Goal: Task Accomplishment & Management: Complete application form

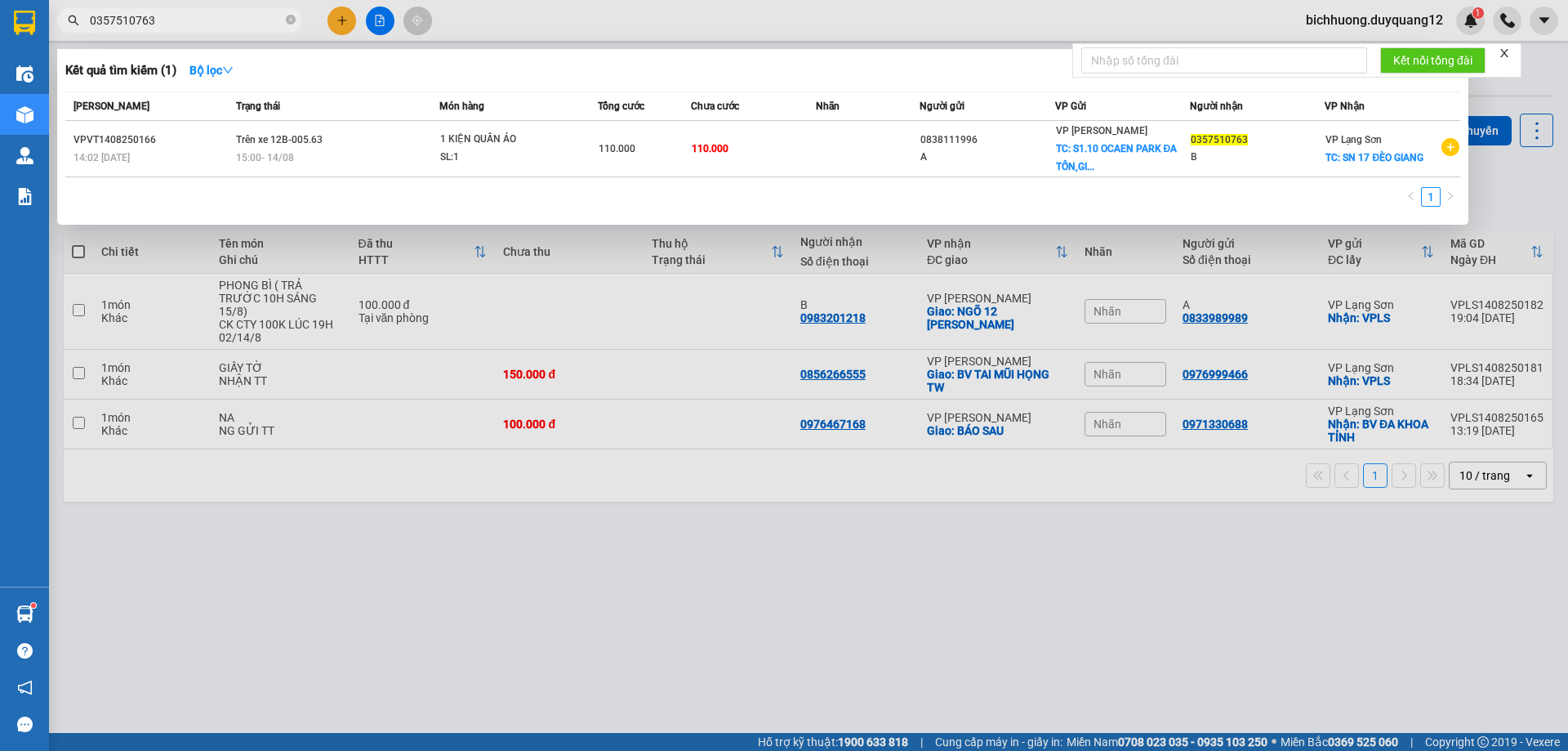
click at [167, 17] on input "0357510763" at bounding box center [186, 20] width 193 height 18
type input "0"
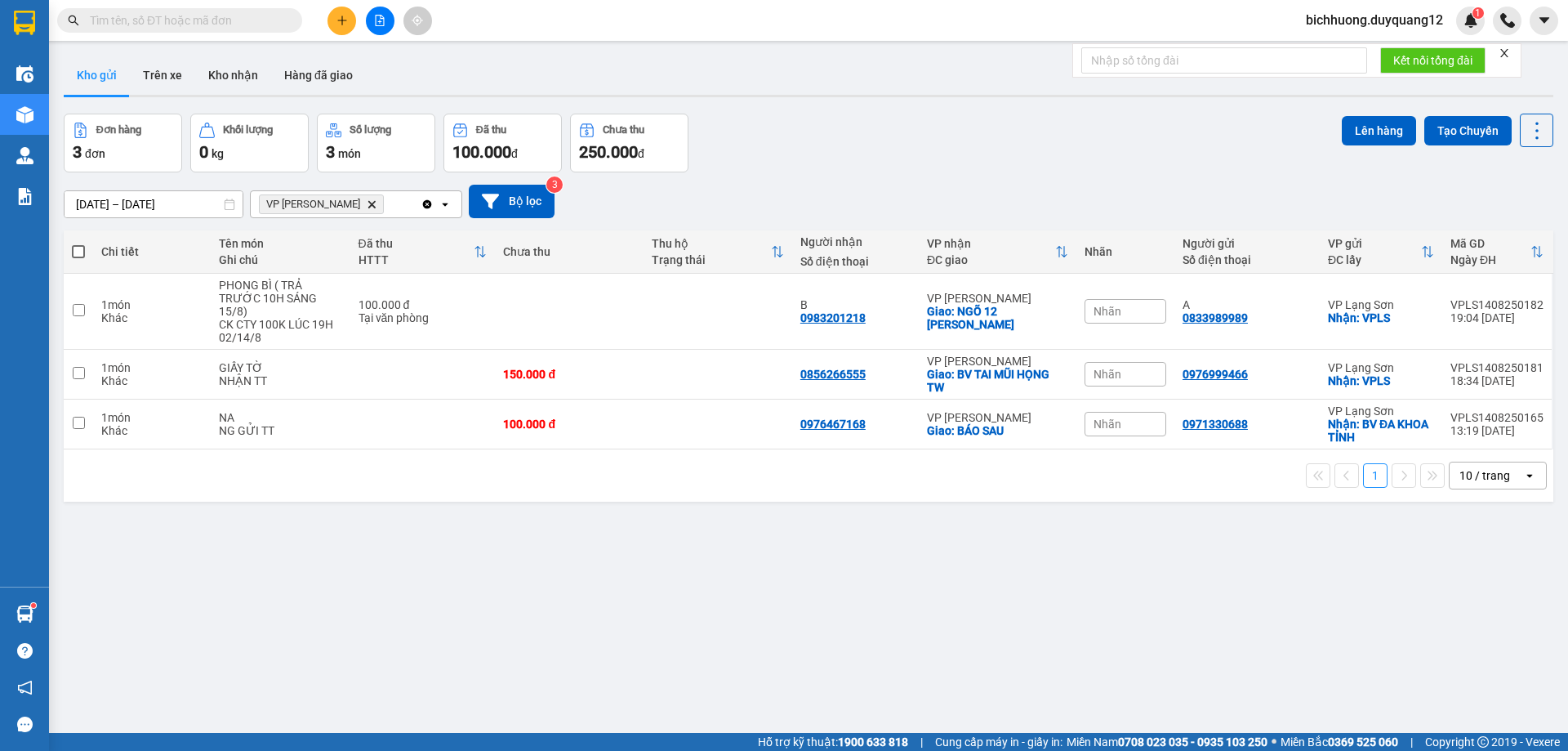
paste input "0912199569"
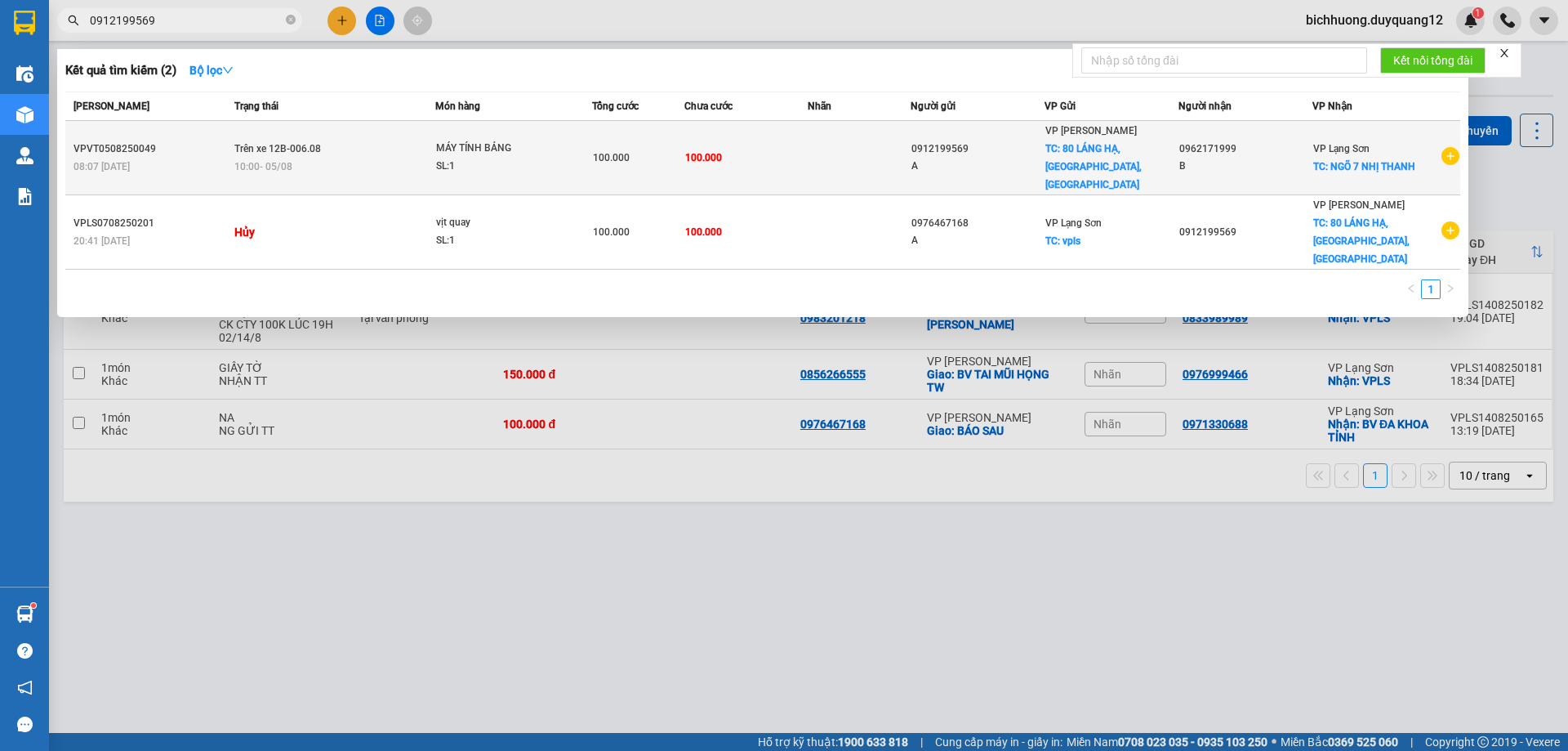
type input "0912199569"
click at [1093, 165] on span "TC: 80 LÁNG HẠ,[GEOGRAPHIC_DATA],[GEOGRAPHIC_DATA]" at bounding box center [1093, 167] width 96 height 47
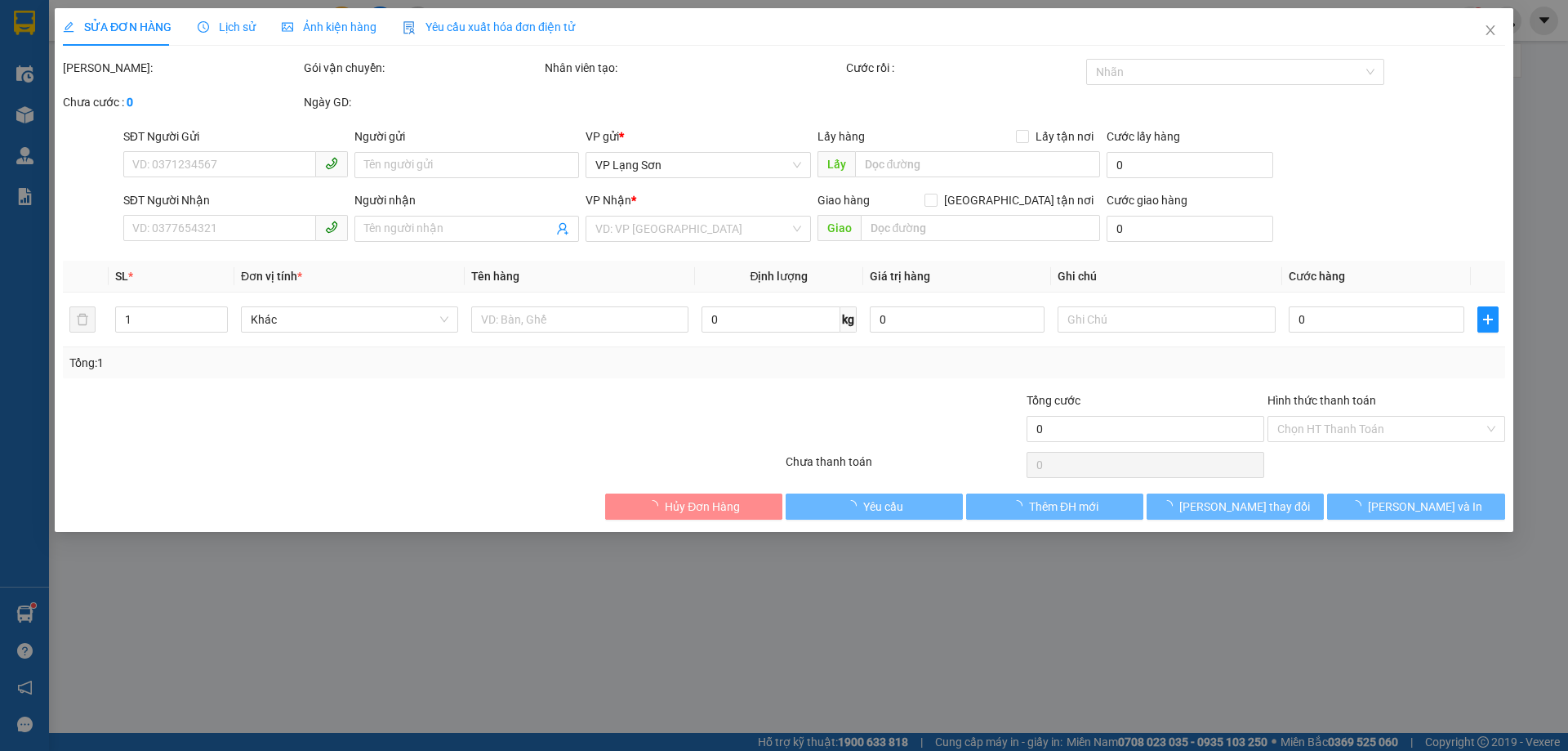
type input "0912199569"
type input "A"
checkbox input "true"
type input "80 LÁNG HẠ,[GEOGRAPHIC_DATA],[GEOGRAPHIC_DATA]"
type input "0962171999"
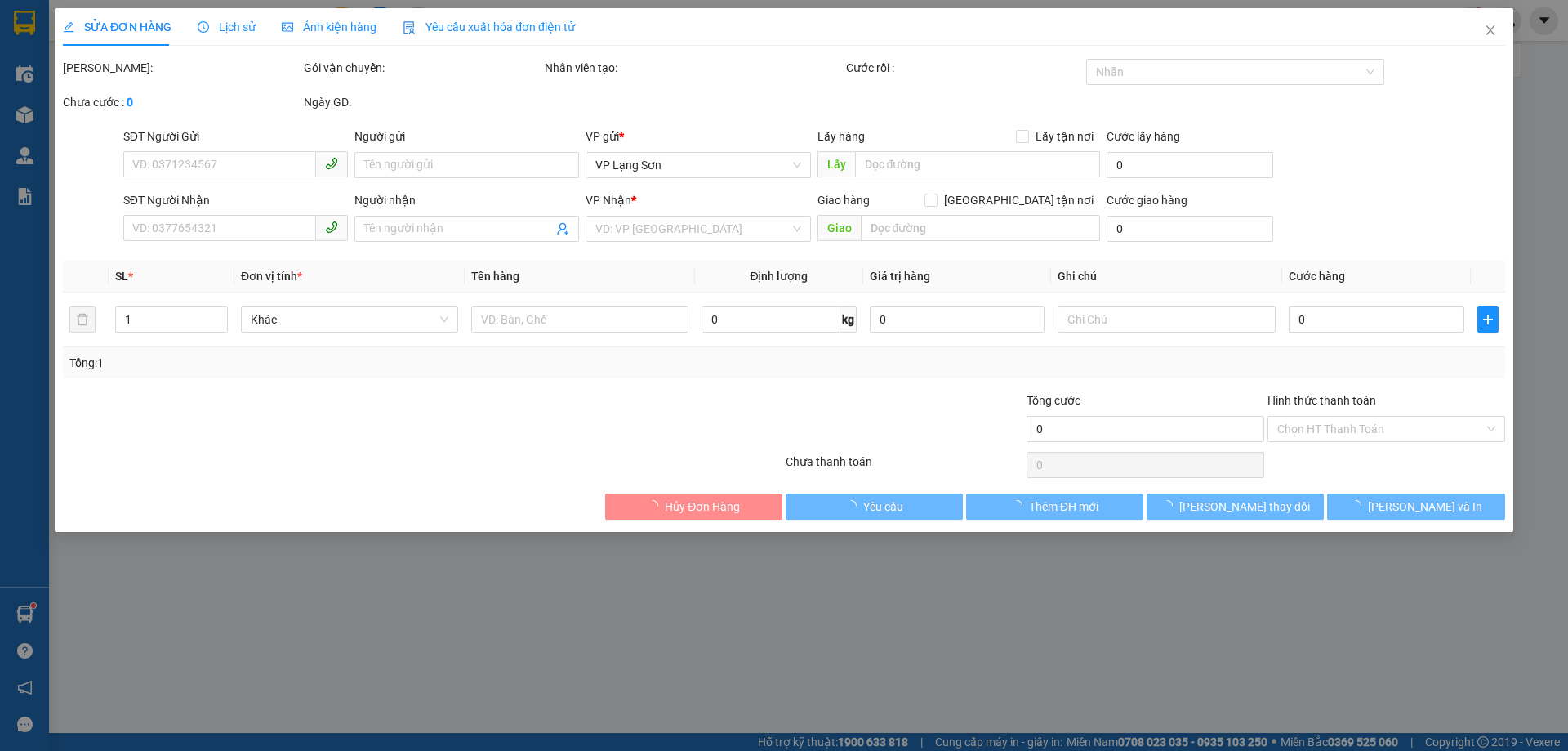
type input "B"
checkbox input "true"
type input "NGÕ 7 NHỊ THANH"
type input "100.000"
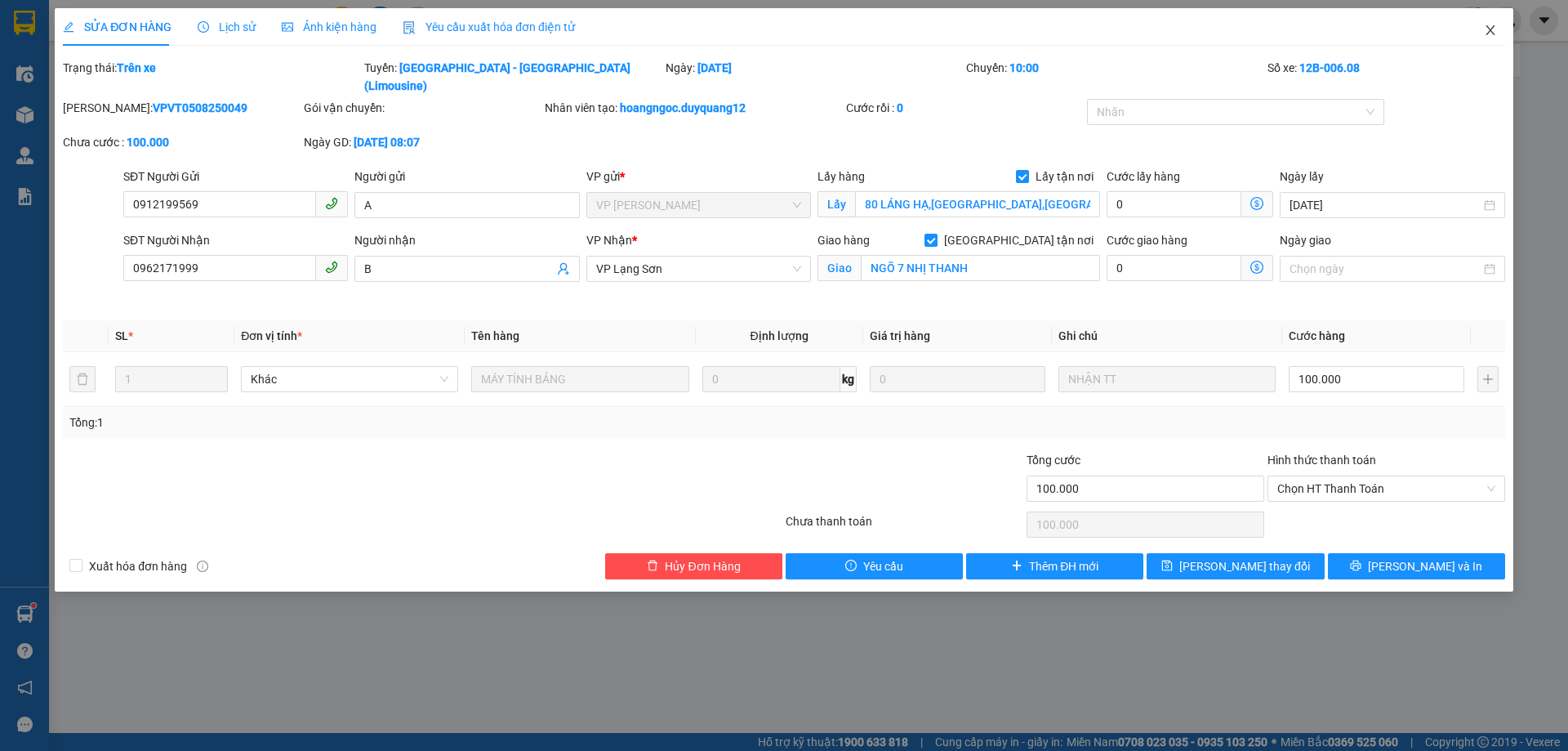
click at [1484, 30] on icon "close" at bounding box center [1489, 30] width 13 height 13
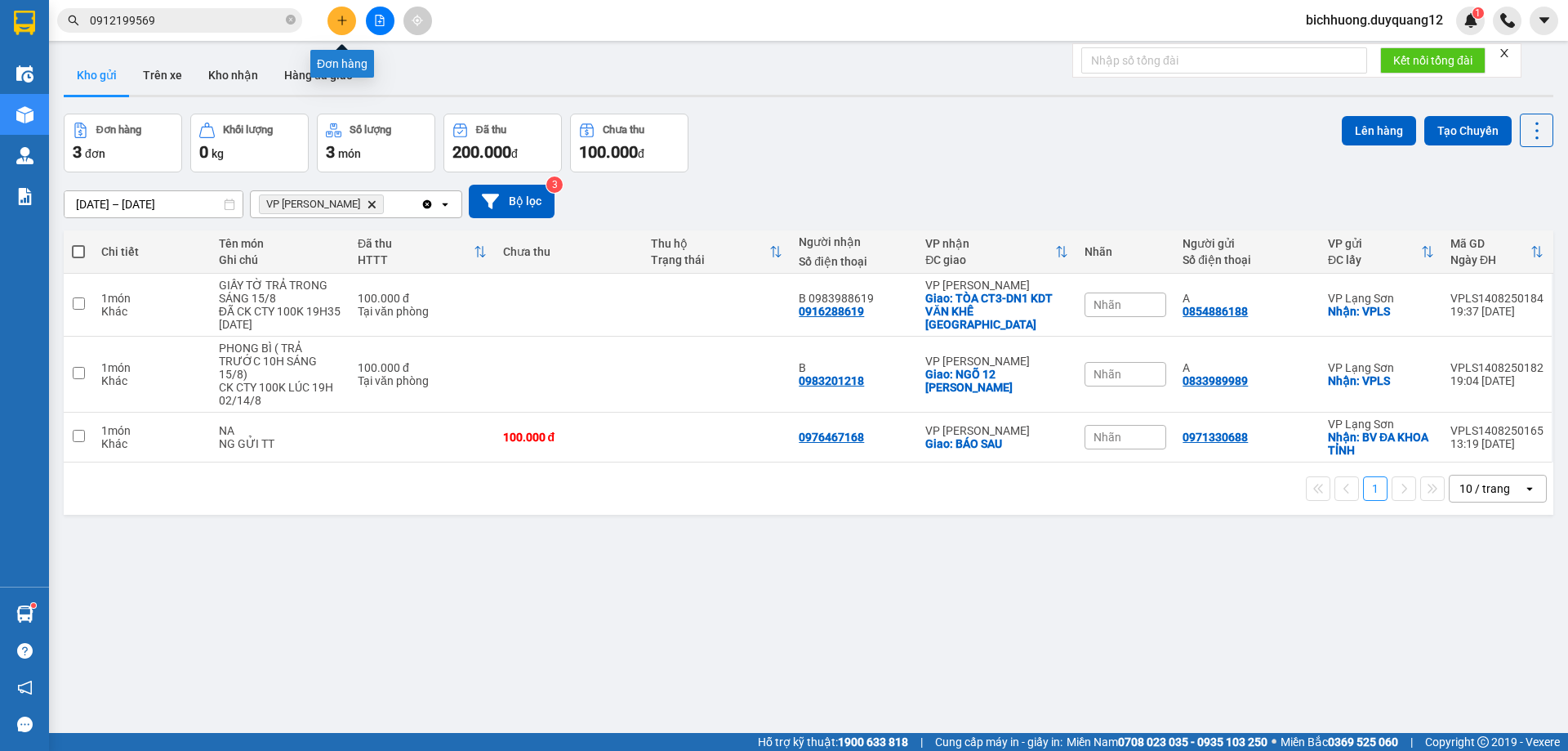
click at [338, 29] on button at bounding box center [341, 20] width 29 height 29
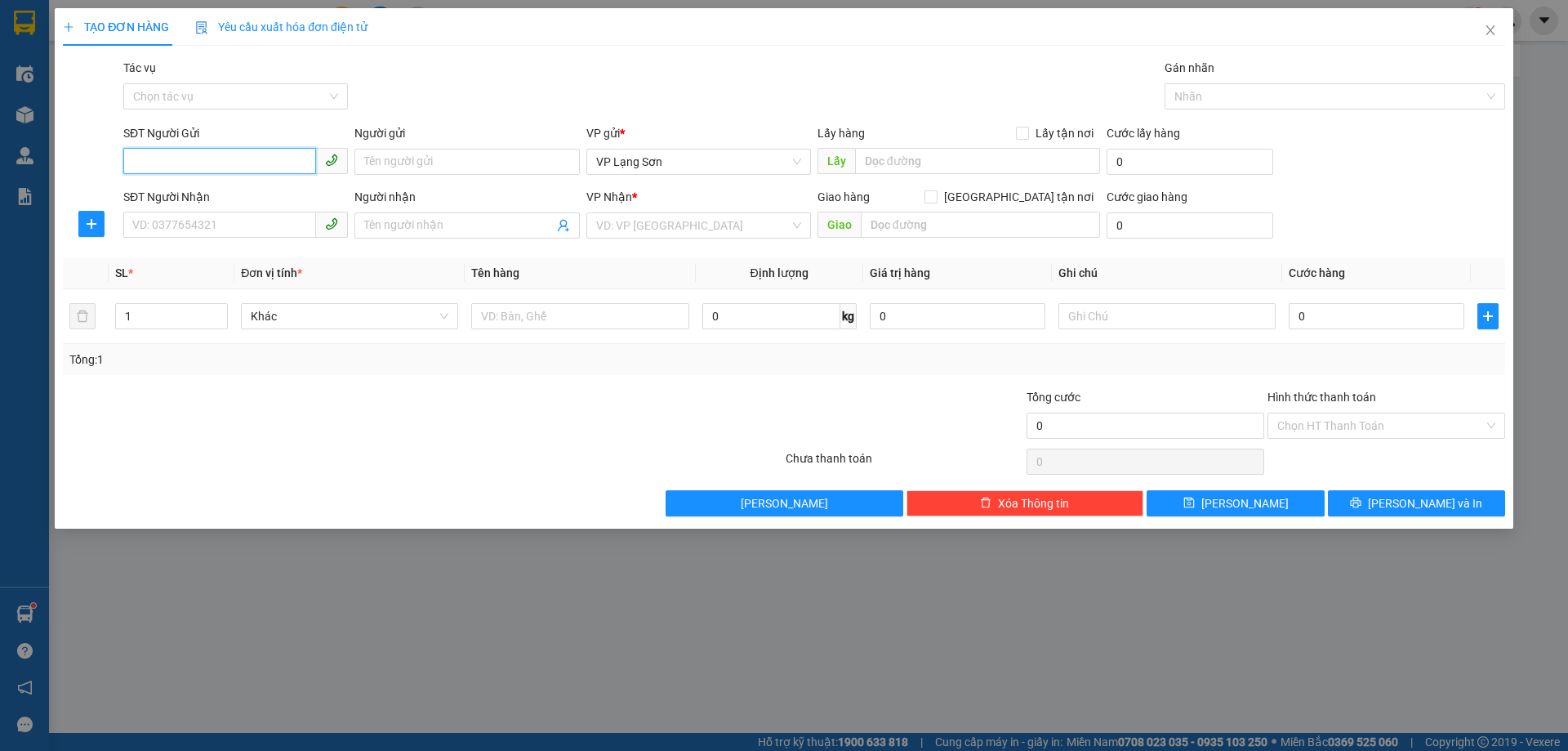
click at [133, 159] on input "SĐT Người Gửi" at bounding box center [219, 161] width 193 height 26
paste input "0912199569"
click at [134, 162] on input "0912199569" at bounding box center [219, 161] width 193 height 26
type input "0912199569"
click at [173, 201] on div "0912199569" at bounding box center [235, 194] width 205 height 18
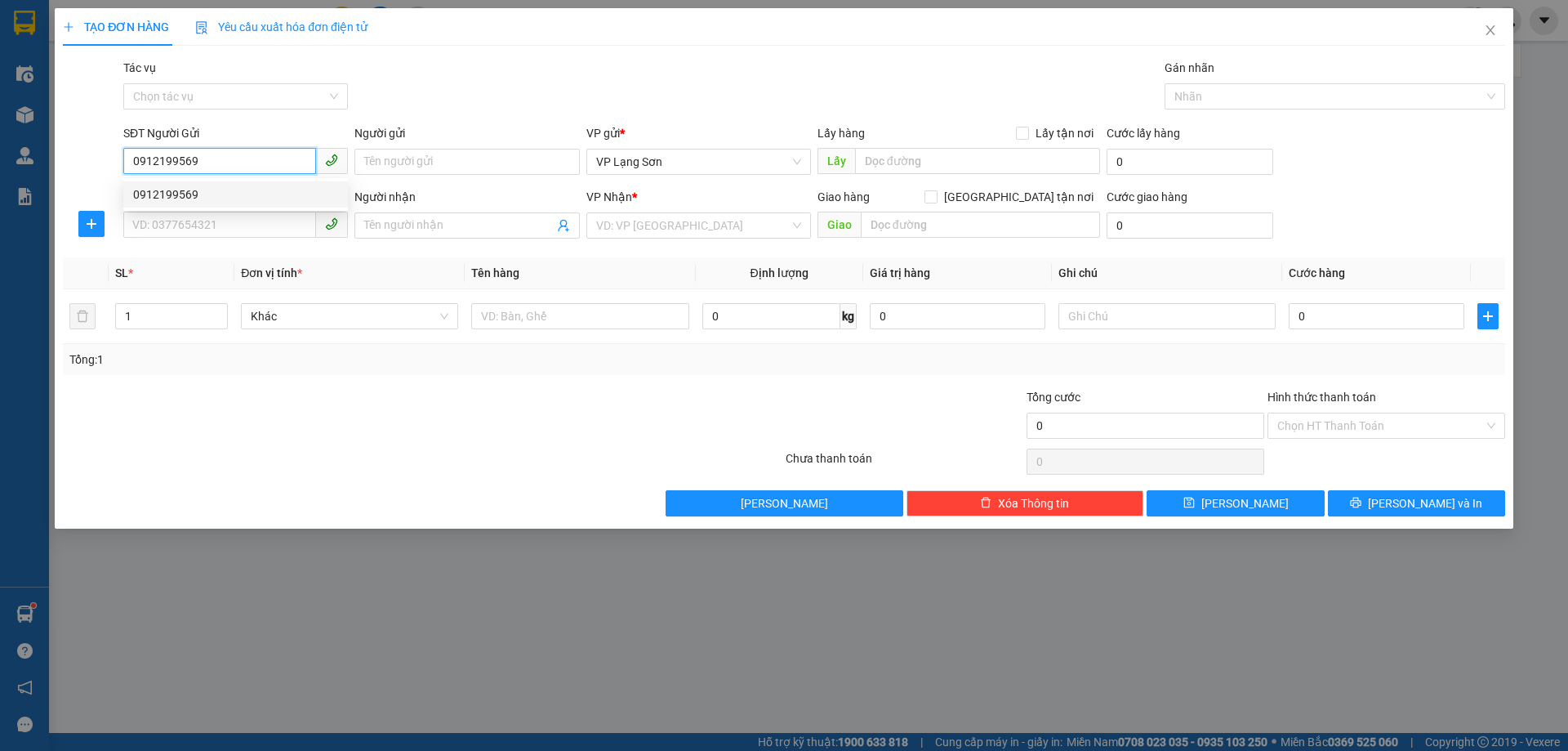
checkbox input "true"
type input "80 LÁNG HẠ,[GEOGRAPHIC_DATA],[GEOGRAPHIC_DATA]"
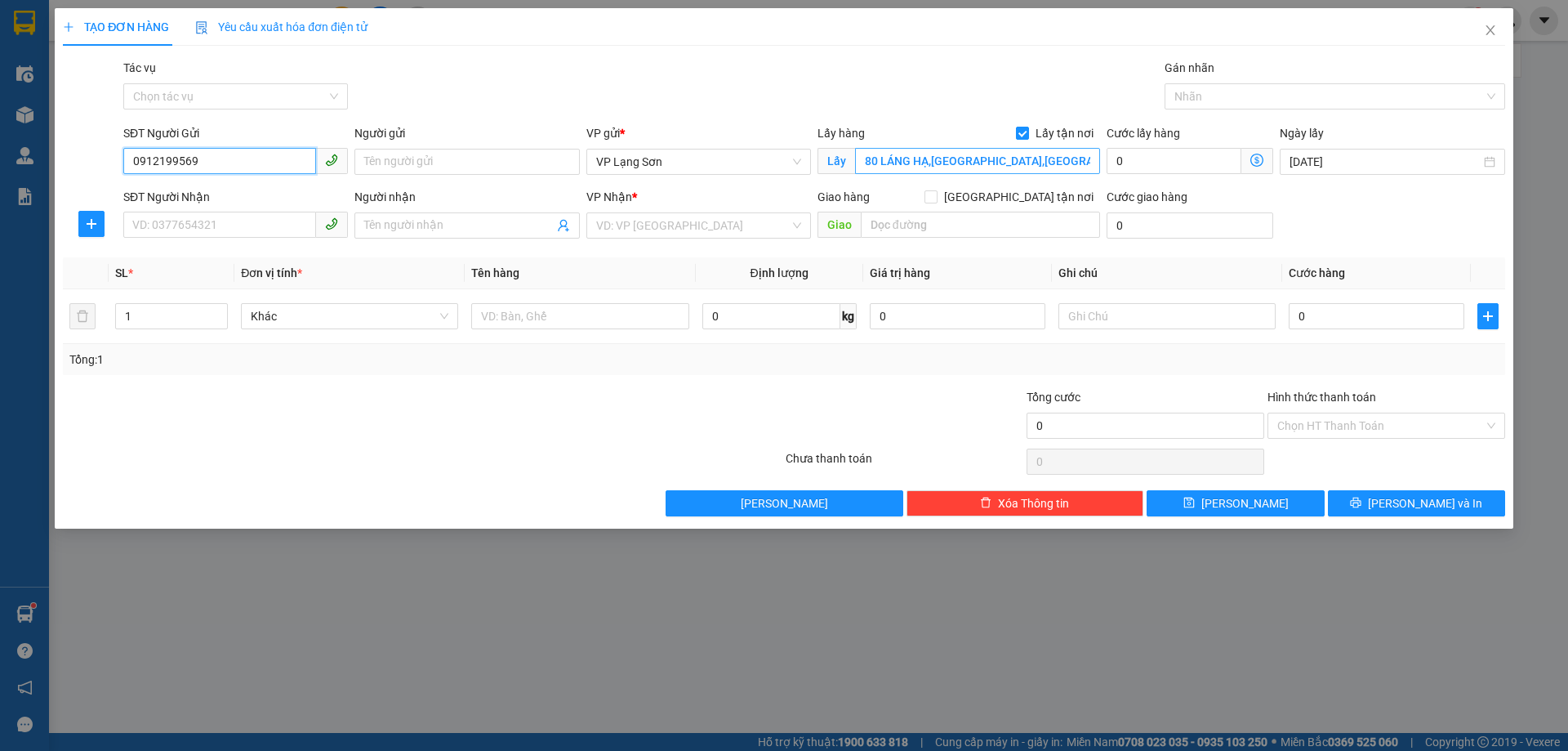
type input "0912199569"
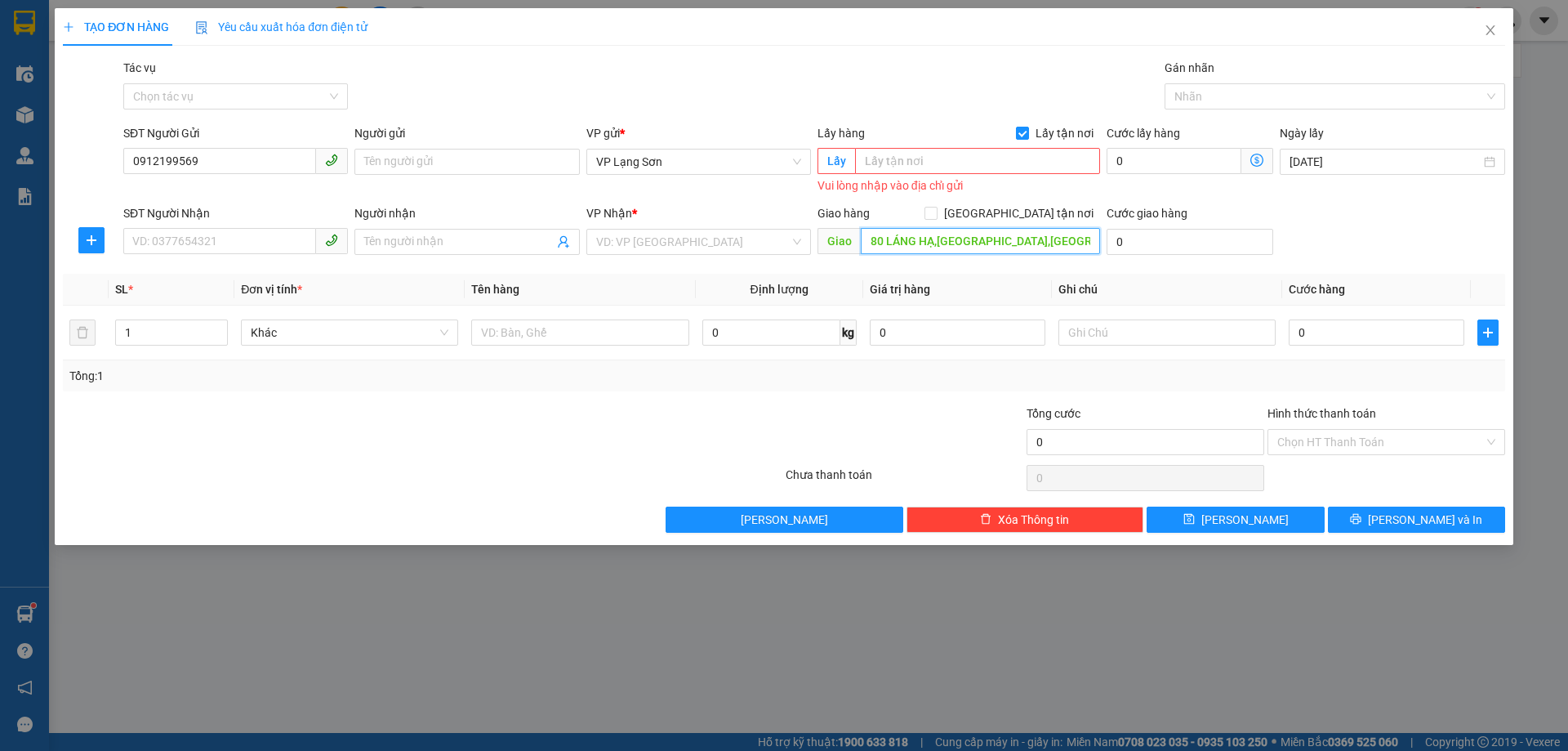
type input "80 LÁNG HẠ,[GEOGRAPHIC_DATA],[GEOGRAPHIC_DATA]"
click at [887, 156] on input "text" at bounding box center [977, 161] width 245 height 26
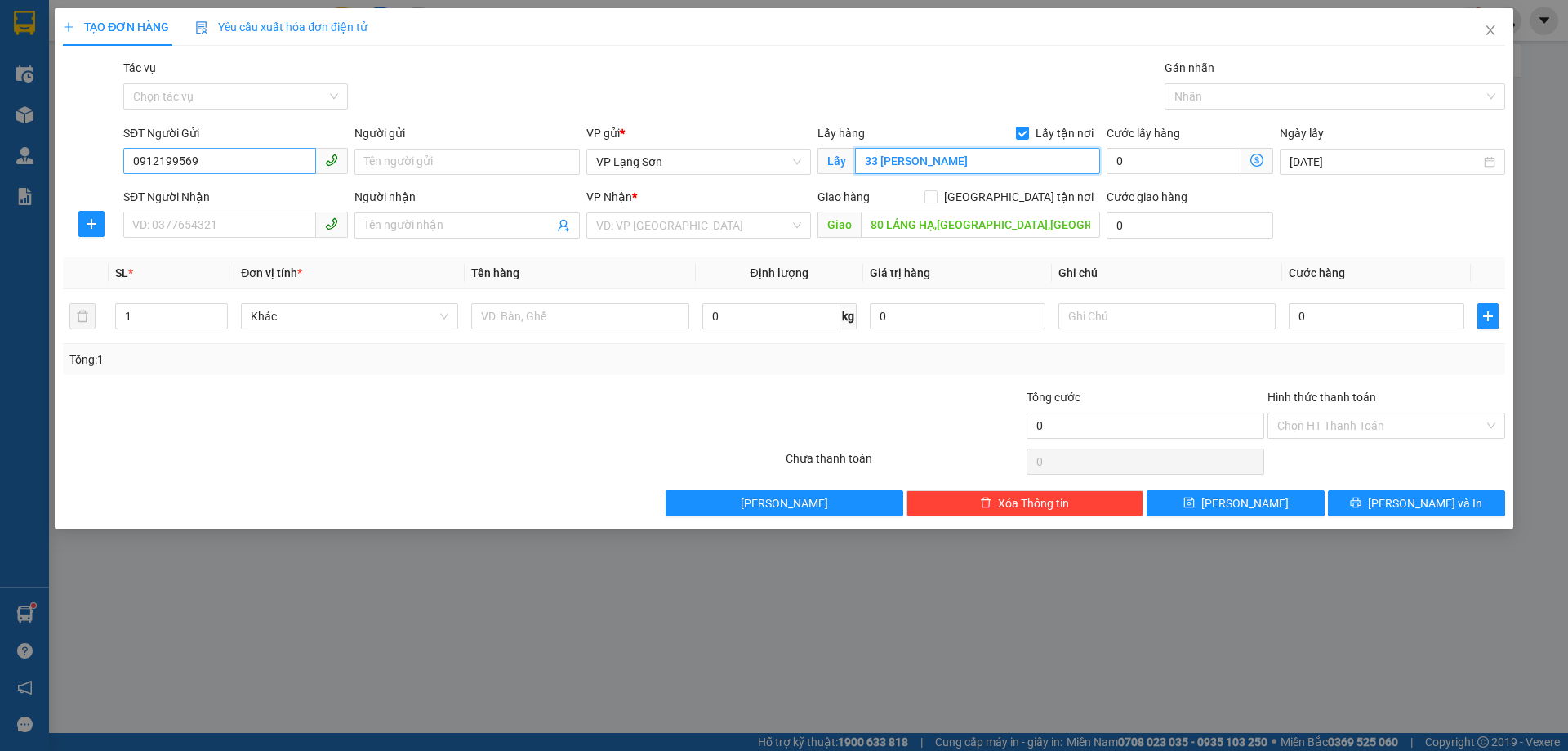
type input "33 [PERSON_NAME]"
drag, startPoint x: 201, startPoint y: 162, endPoint x: 99, endPoint y: 166, distance: 102.1
click at [96, 167] on div "SĐT Người Gửi 0912199569 Người gửi Tên người gửi VP gửi * VP [GEOGRAPHIC_DATA] …" at bounding box center [784, 152] width 1446 height 57
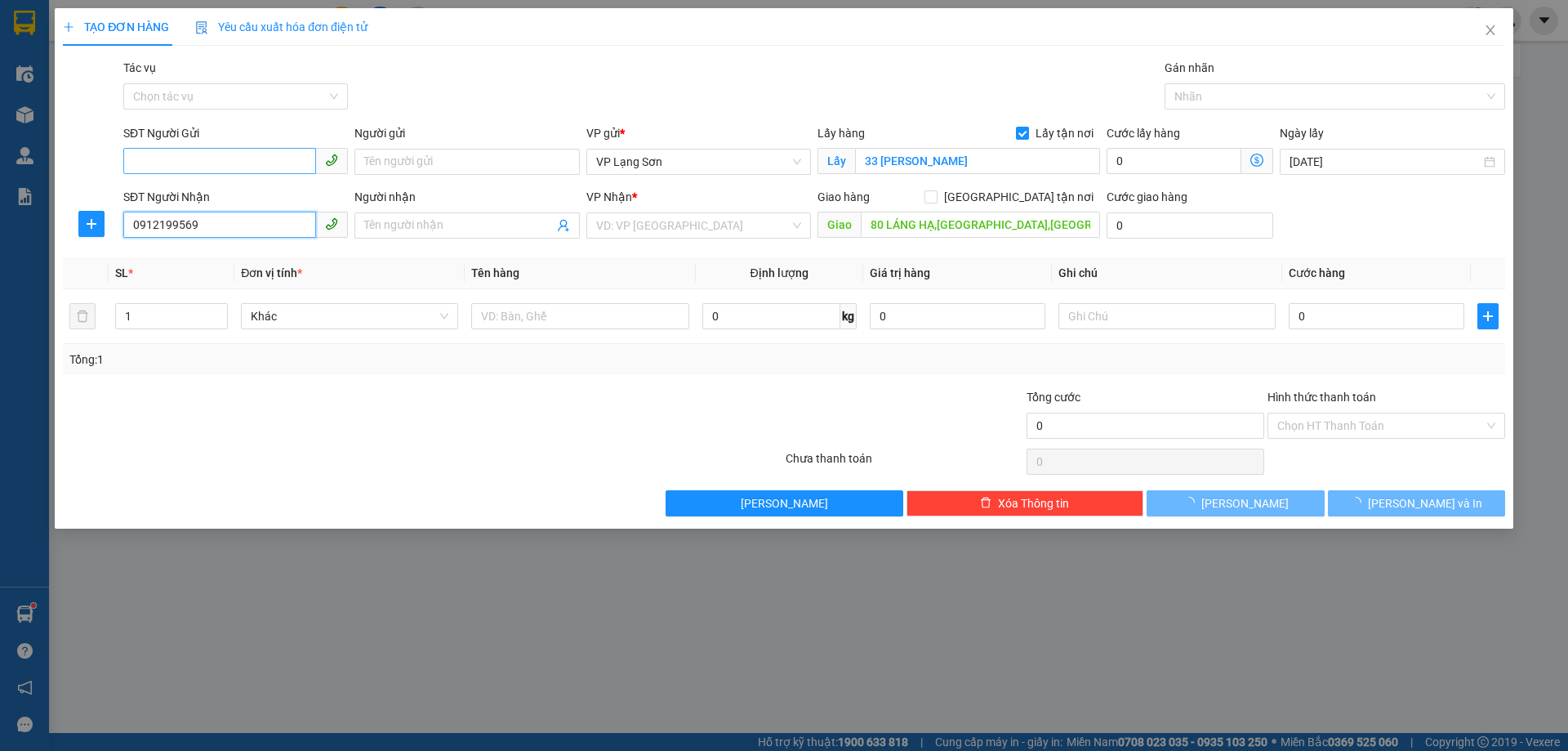
type input "0912199569"
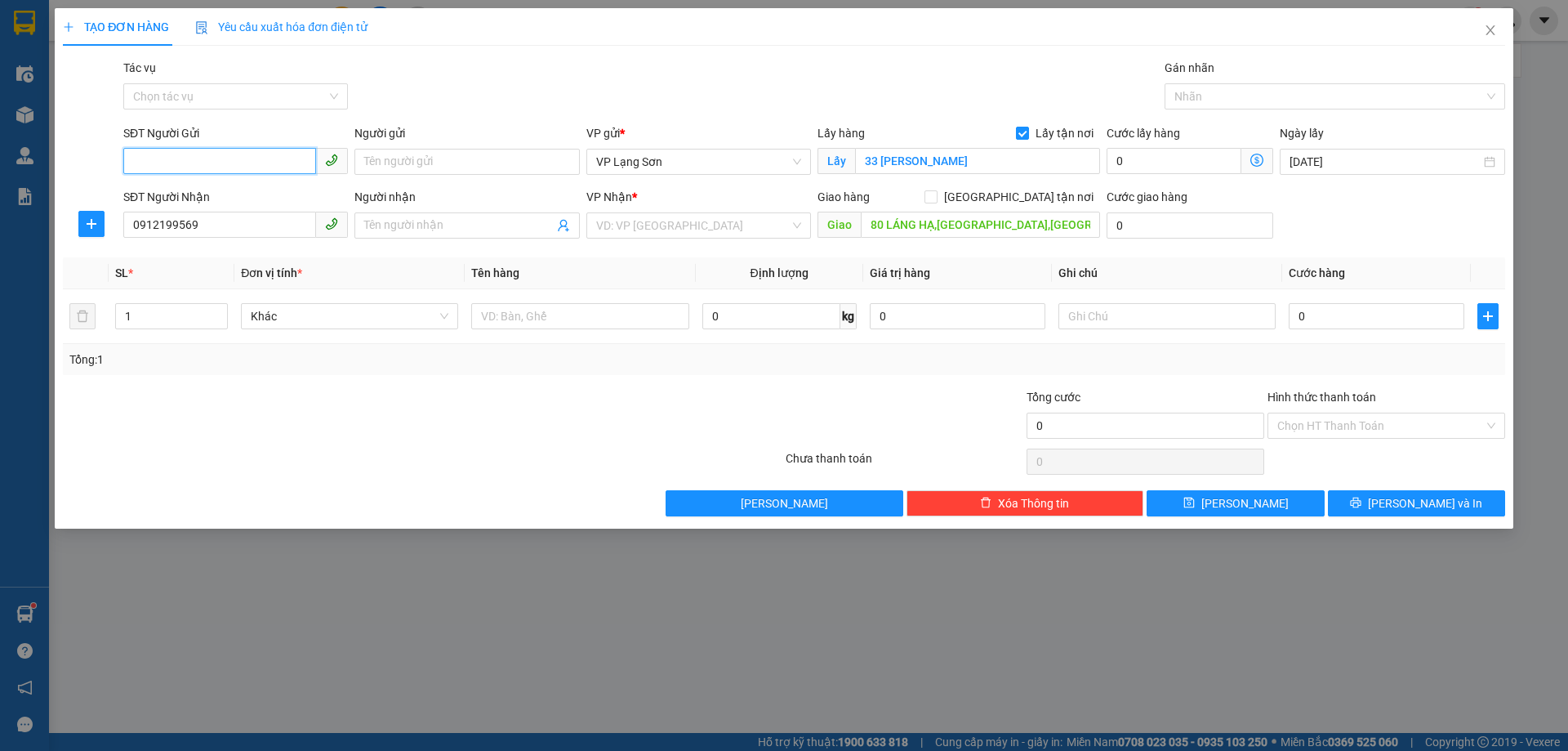
click at [201, 165] on input "SĐT Người Gửi" at bounding box center [219, 161] width 193 height 26
type input "0976467168"
click at [647, 225] on input "search" at bounding box center [693, 225] width 194 height 24
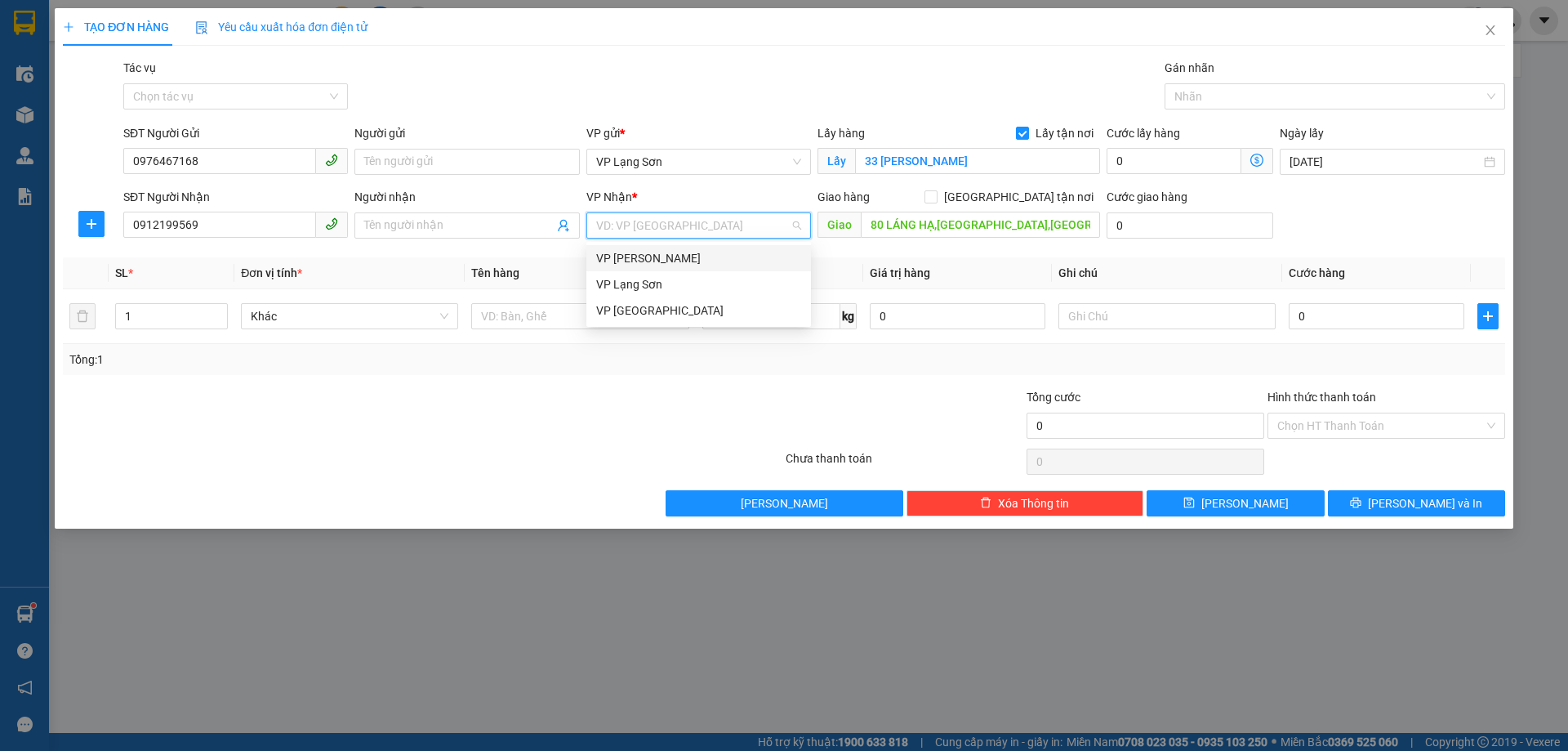
click at [629, 258] on div "VP [PERSON_NAME]" at bounding box center [698, 258] width 205 height 18
drag, startPoint x: 1016, startPoint y: 195, endPoint x: 1252, endPoint y: 238, distance: 239.9
click at [1034, 197] on label "[GEOGRAPHIC_DATA] tận nơi" at bounding box center [1012, 196] width 175 height 18
click at [936, 197] on input "[GEOGRAPHIC_DATA] tận nơi" at bounding box center [930, 196] width 11 height 11
checkbox input "true"
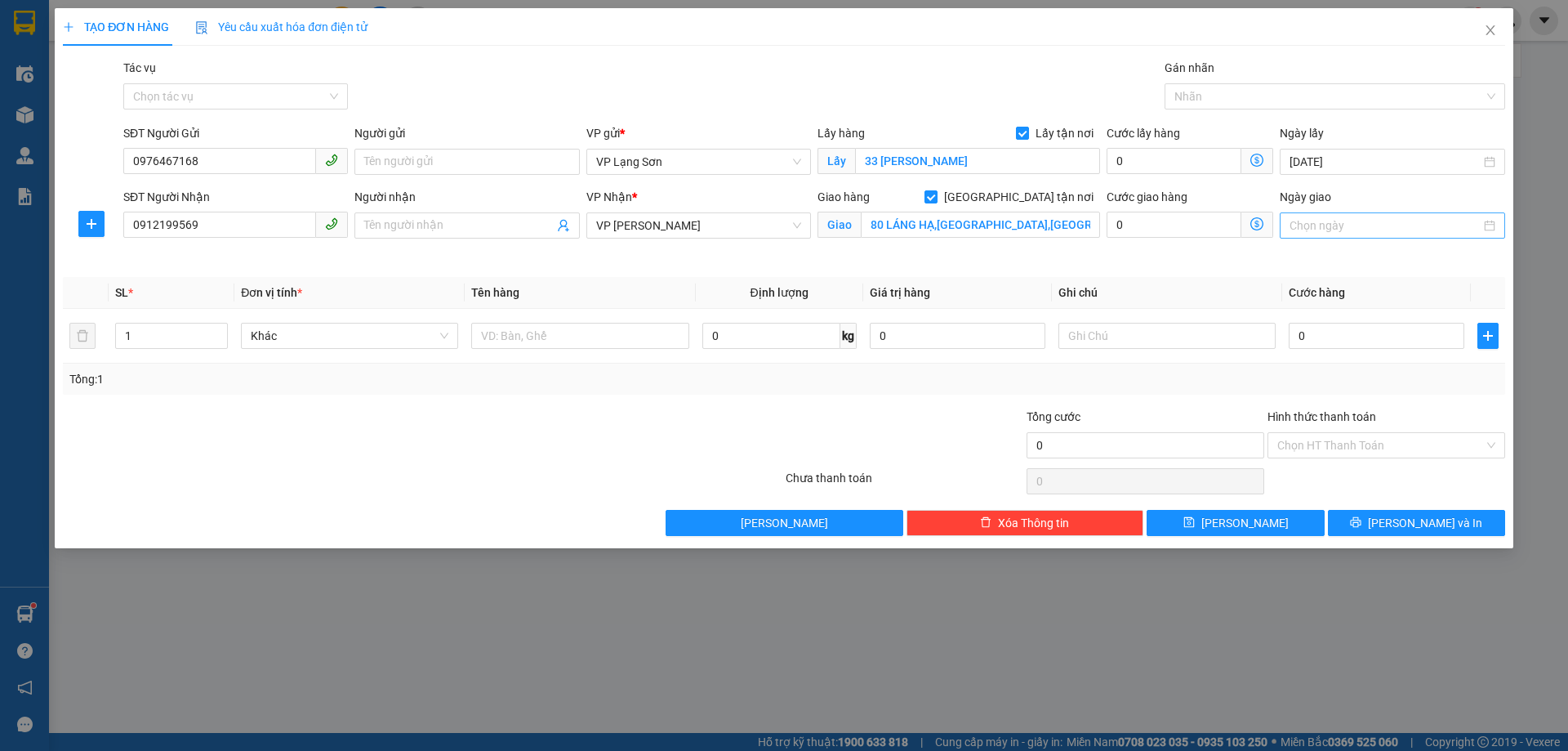
click at [1394, 234] on div at bounding box center [1392, 225] width 224 height 26
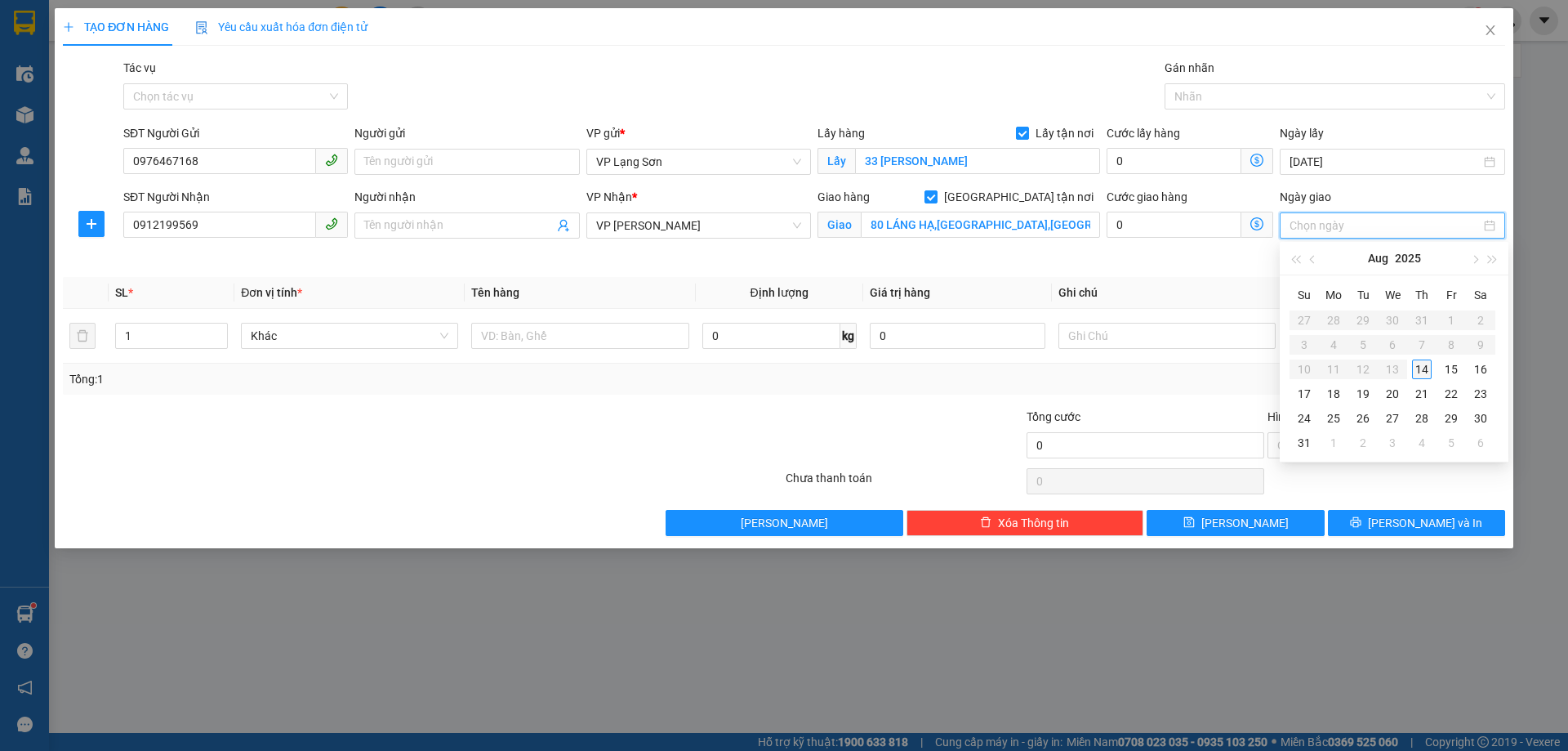
type input "[DATE]"
click at [1425, 369] on div "14" at bounding box center [1421, 369] width 19 height 19
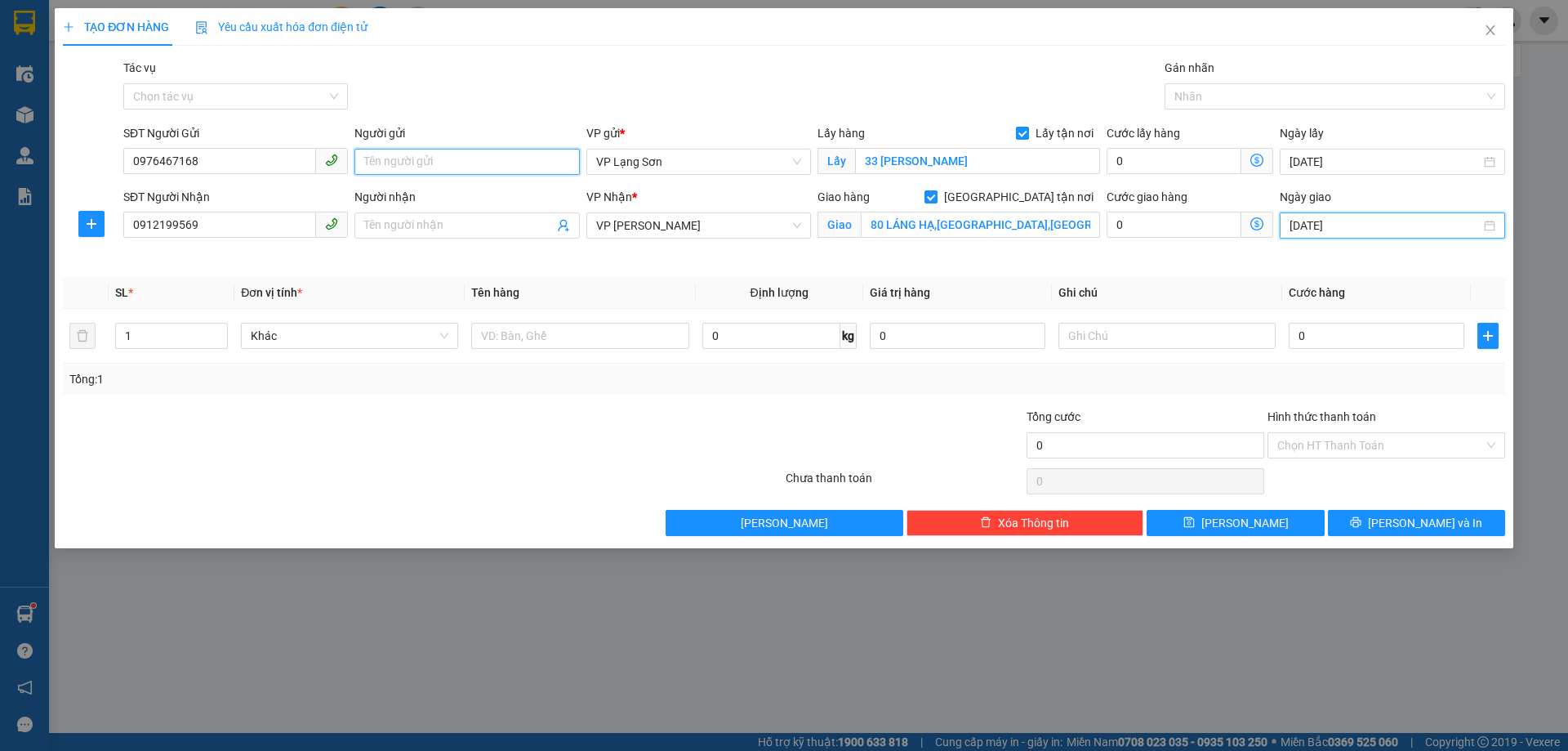
click at [423, 169] on input "Người gửi" at bounding box center [466, 162] width 224 height 26
type input "A"
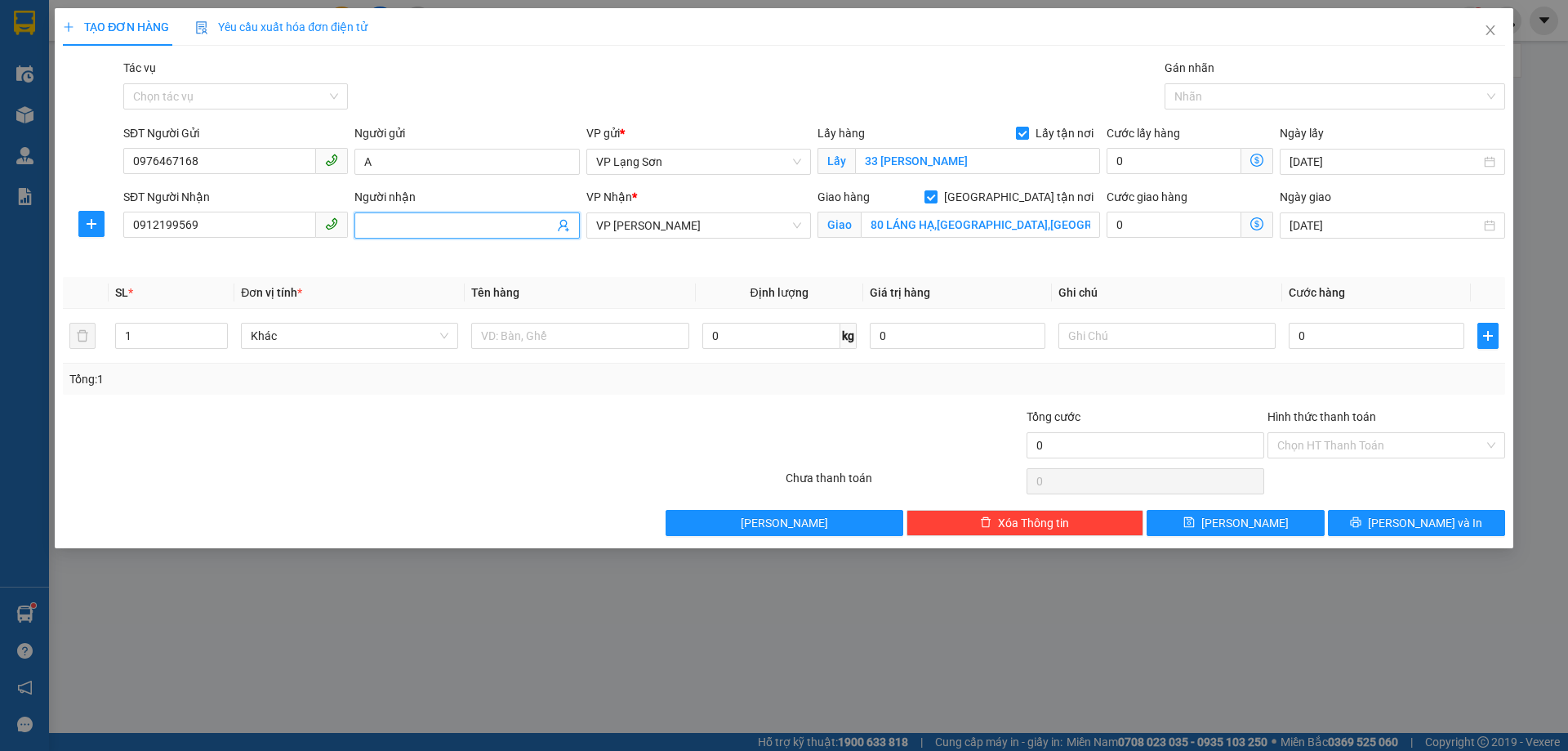
click at [436, 217] on input "Người nhận" at bounding box center [458, 225] width 189 height 18
type input "B"
click at [560, 335] on input "text" at bounding box center [580, 335] width 217 height 26
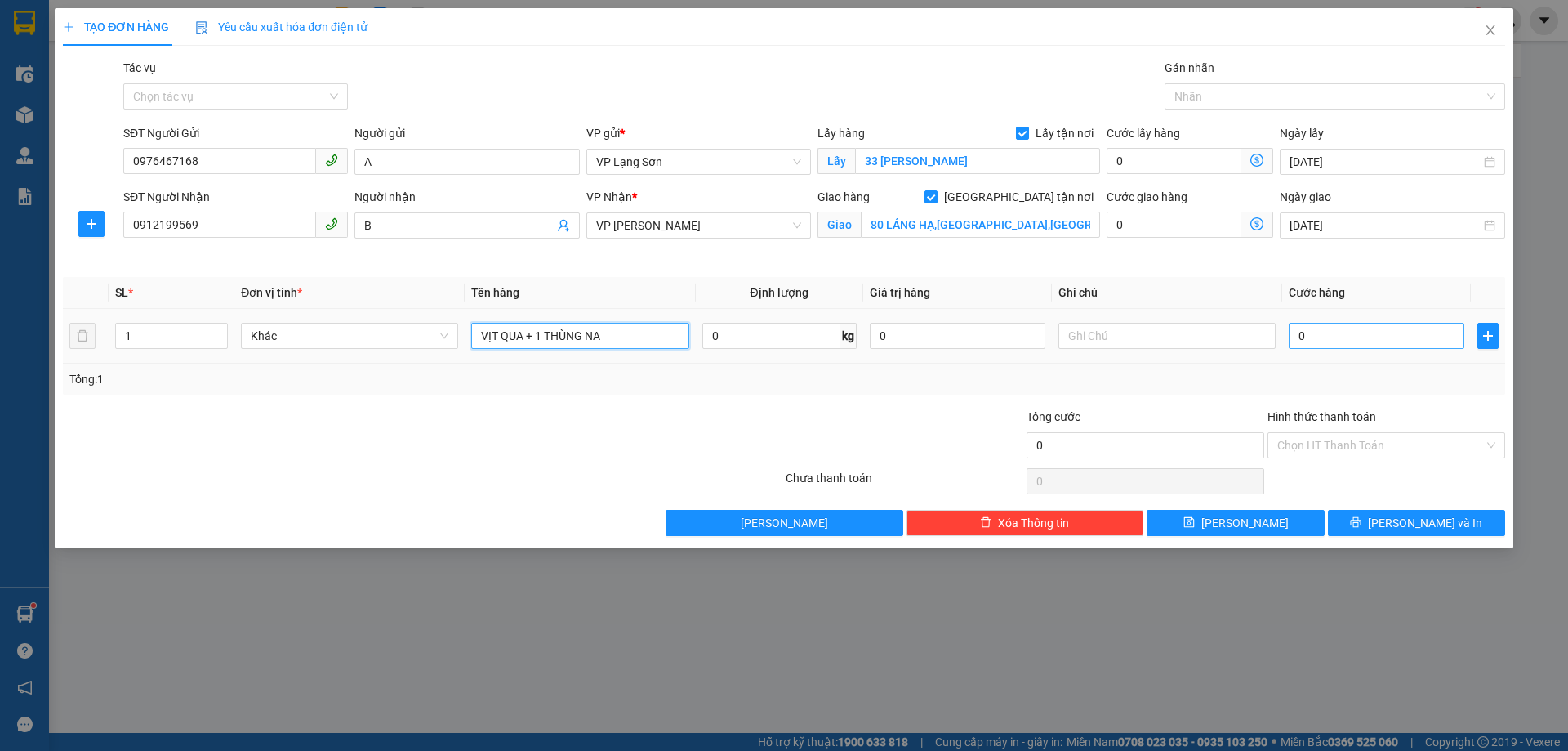
type input "VỊT QUA + 1 THÙNG NA"
click at [1311, 340] on input "0" at bounding box center [1376, 335] width 175 height 26
type input "1"
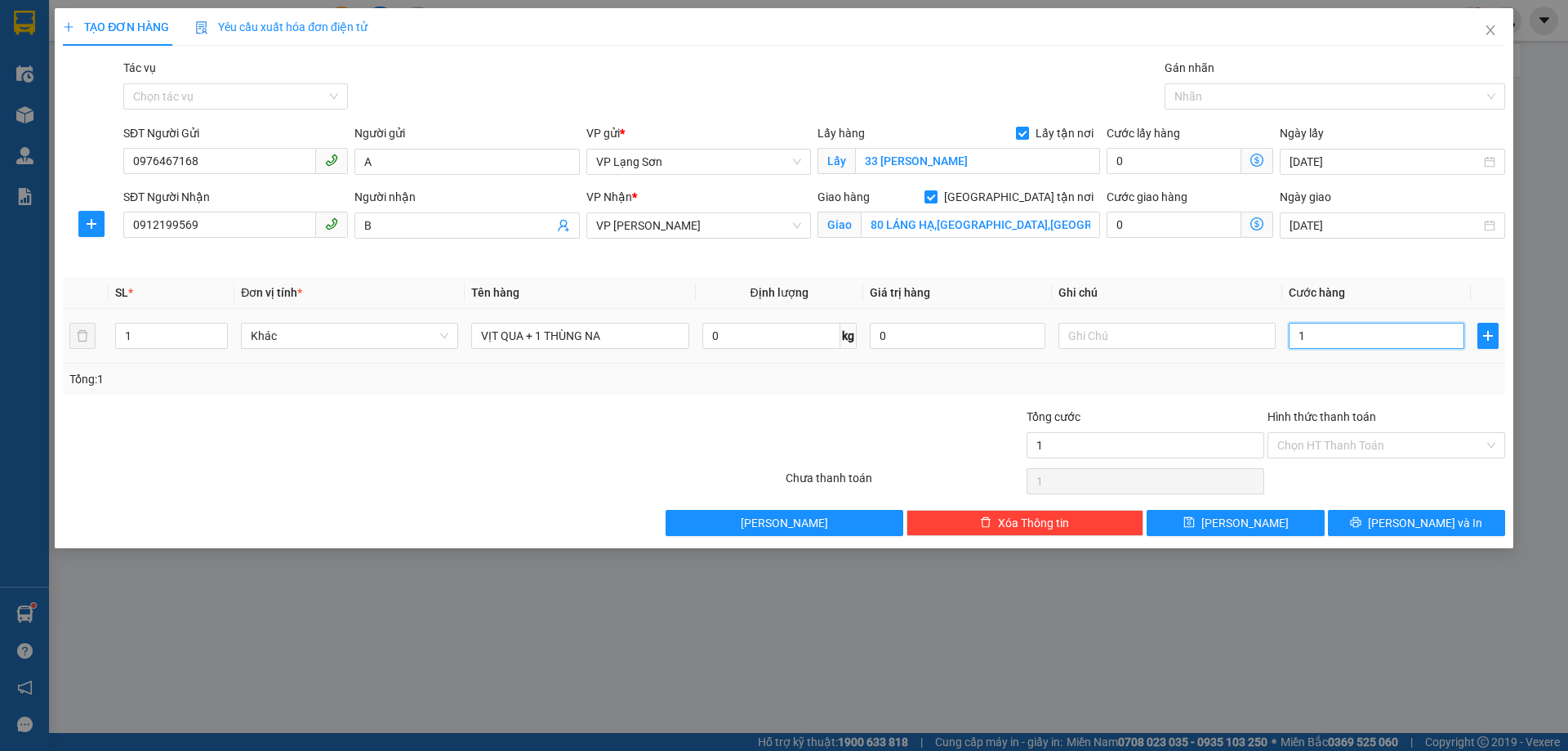
type input "10"
type input "100"
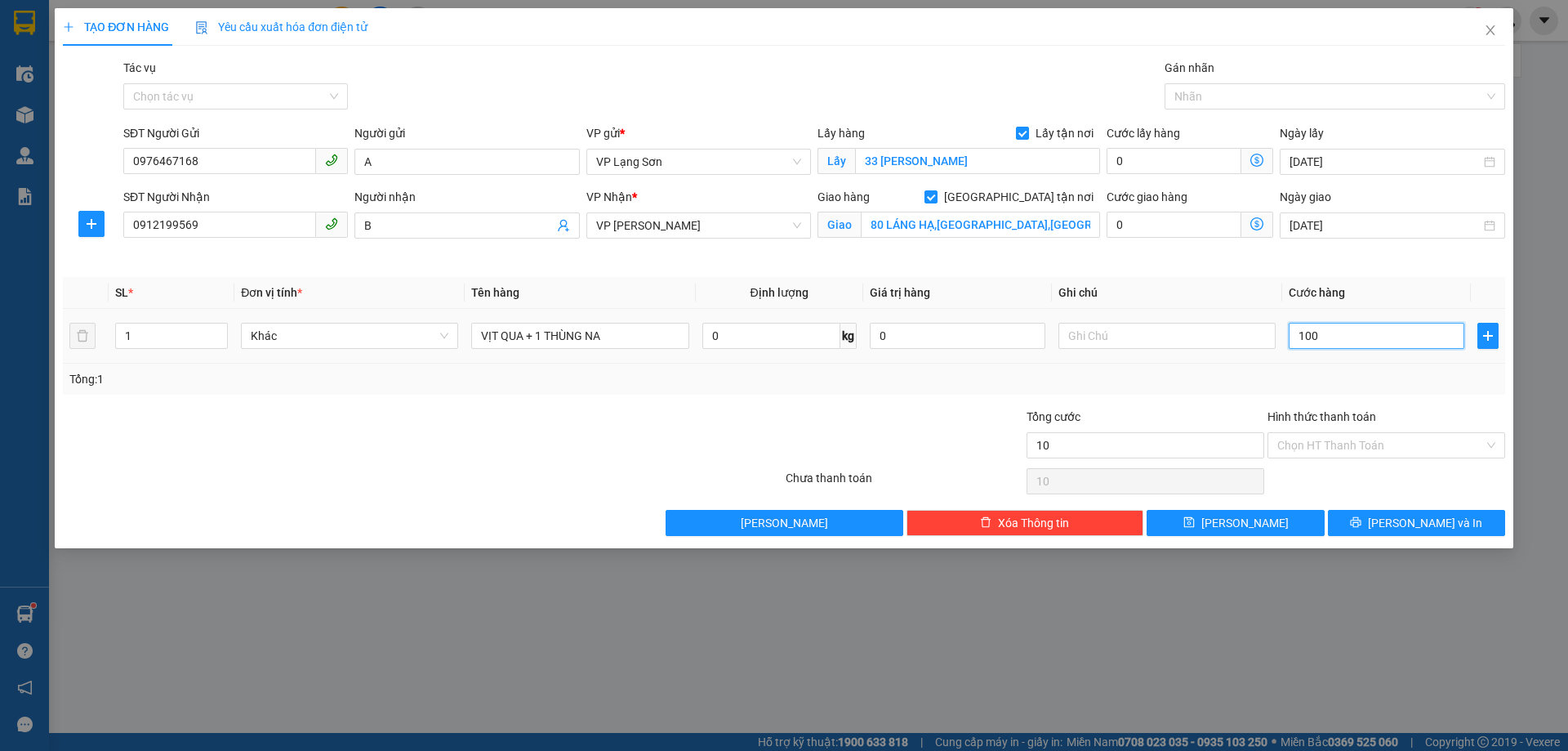
type input "100"
type input "1.000"
type input "10.000"
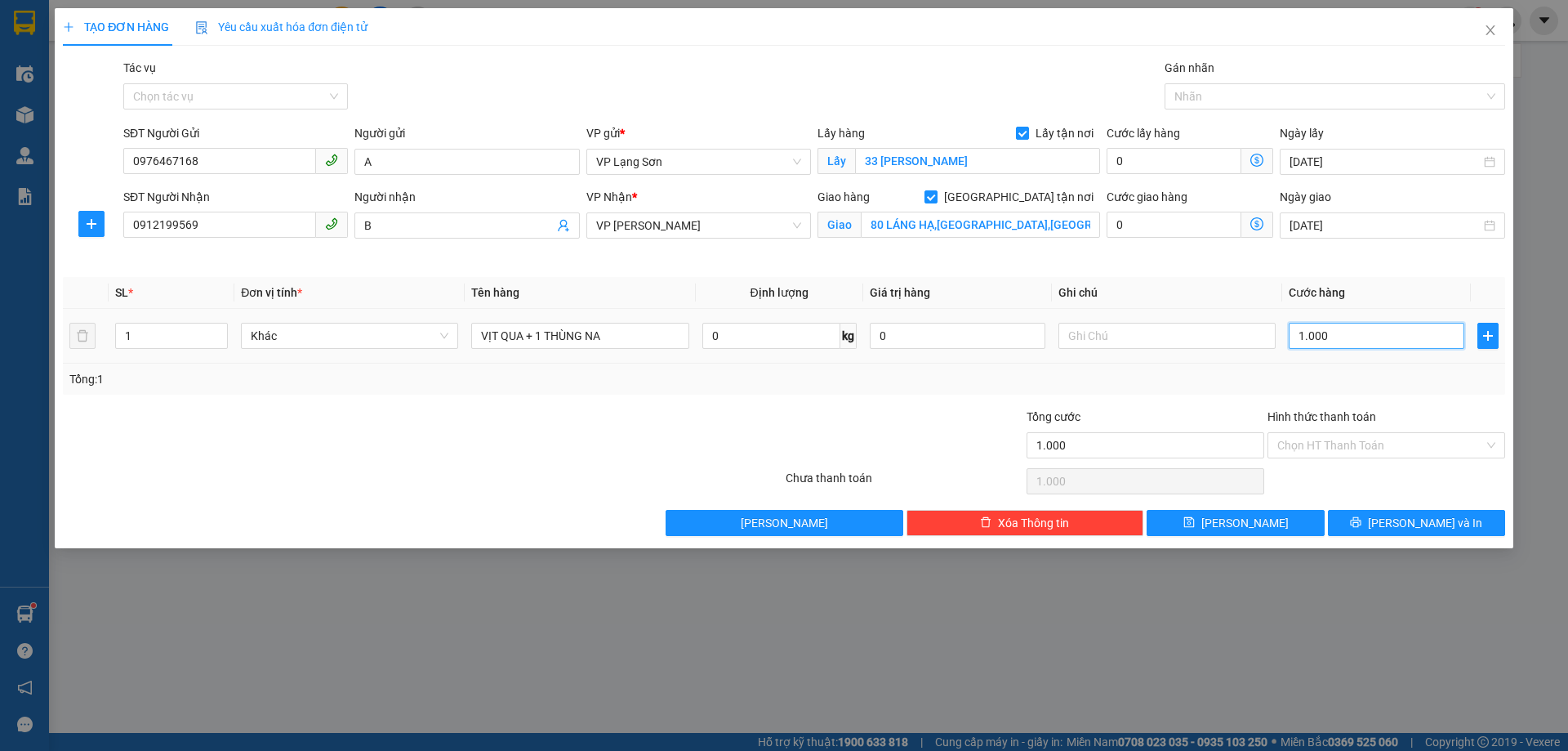
type input "10.000"
type input "100.000"
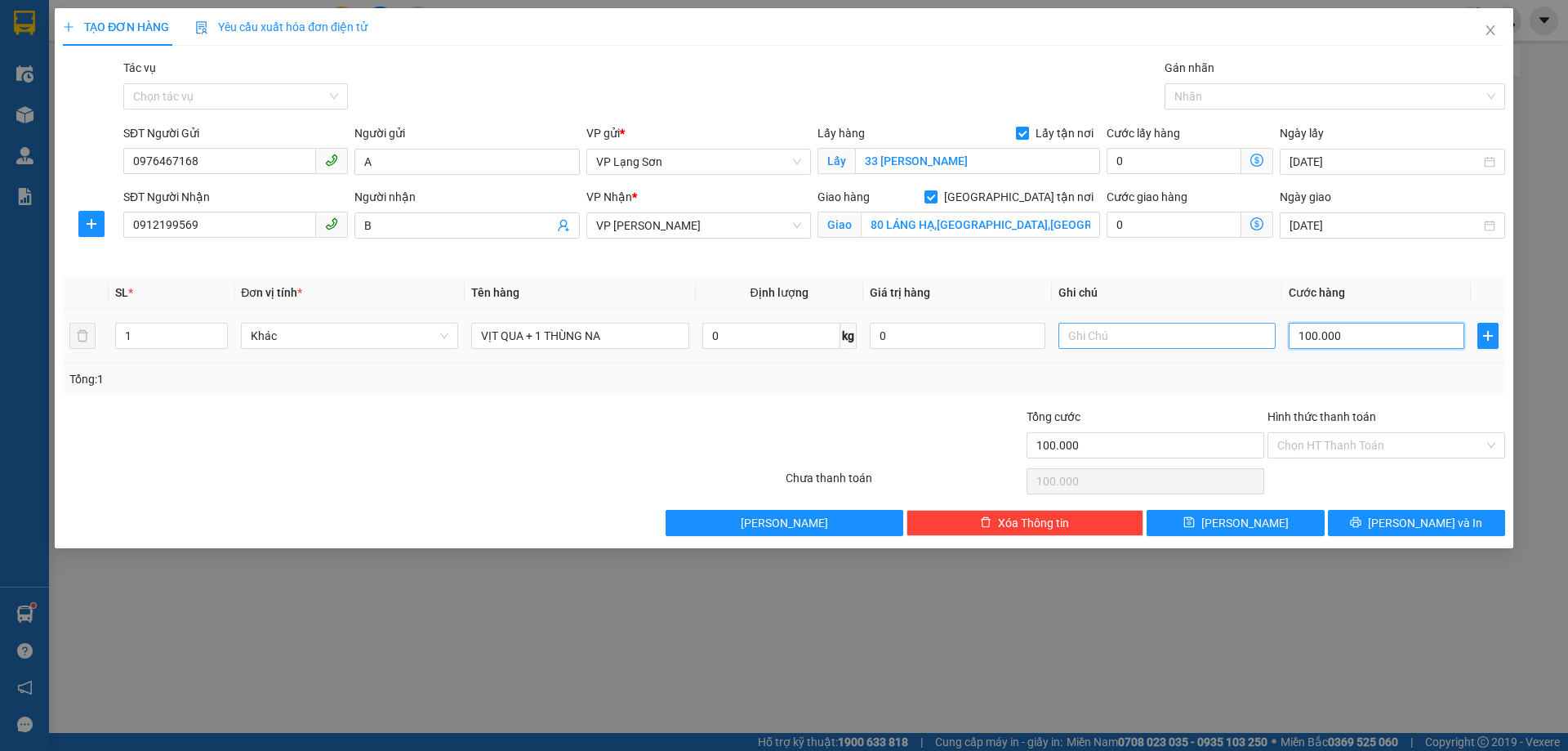
type input "100.000"
click at [1139, 346] on input "text" at bounding box center [1166, 335] width 217 height 26
click at [1209, 105] on div at bounding box center [1326, 96] width 316 height 19
type input "NGƯỜI GỬI TT"
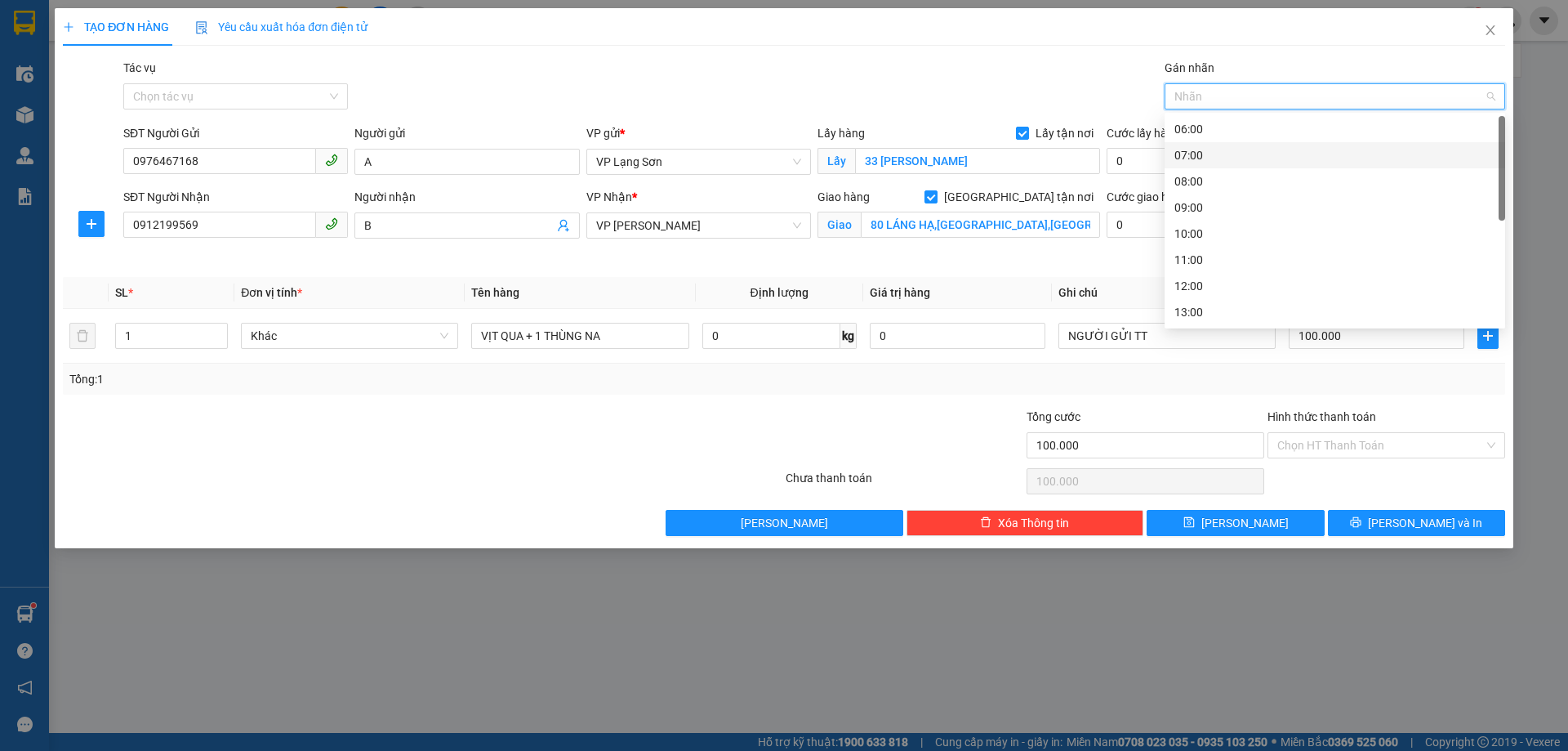
click at [1190, 159] on div "07:00" at bounding box center [1335, 155] width 321 height 18
click at [1251, 523] on span "[PERSON_NAME]" at bounding box center [1245, 522] width 87 height 18
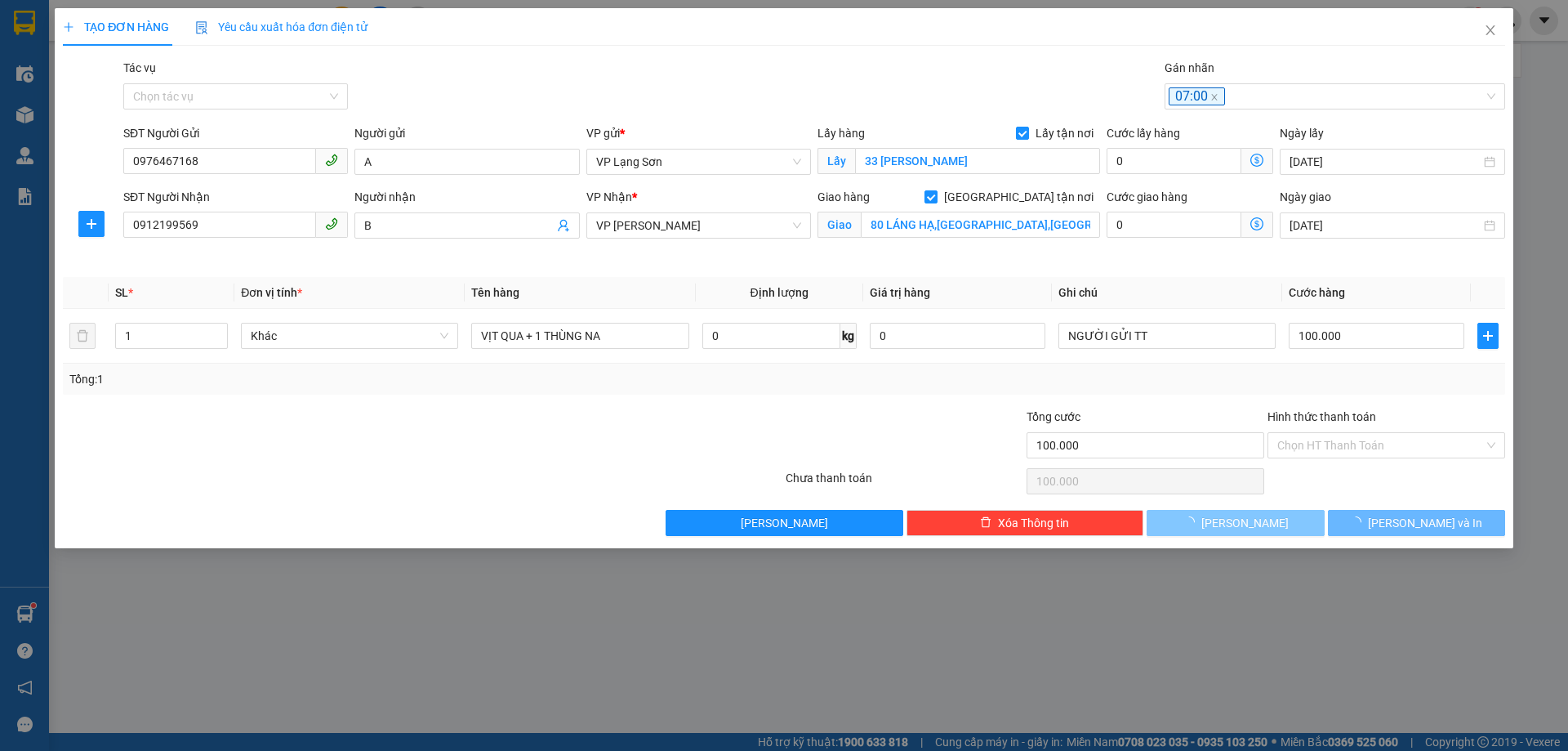
checkbox input "false"
type input "0"
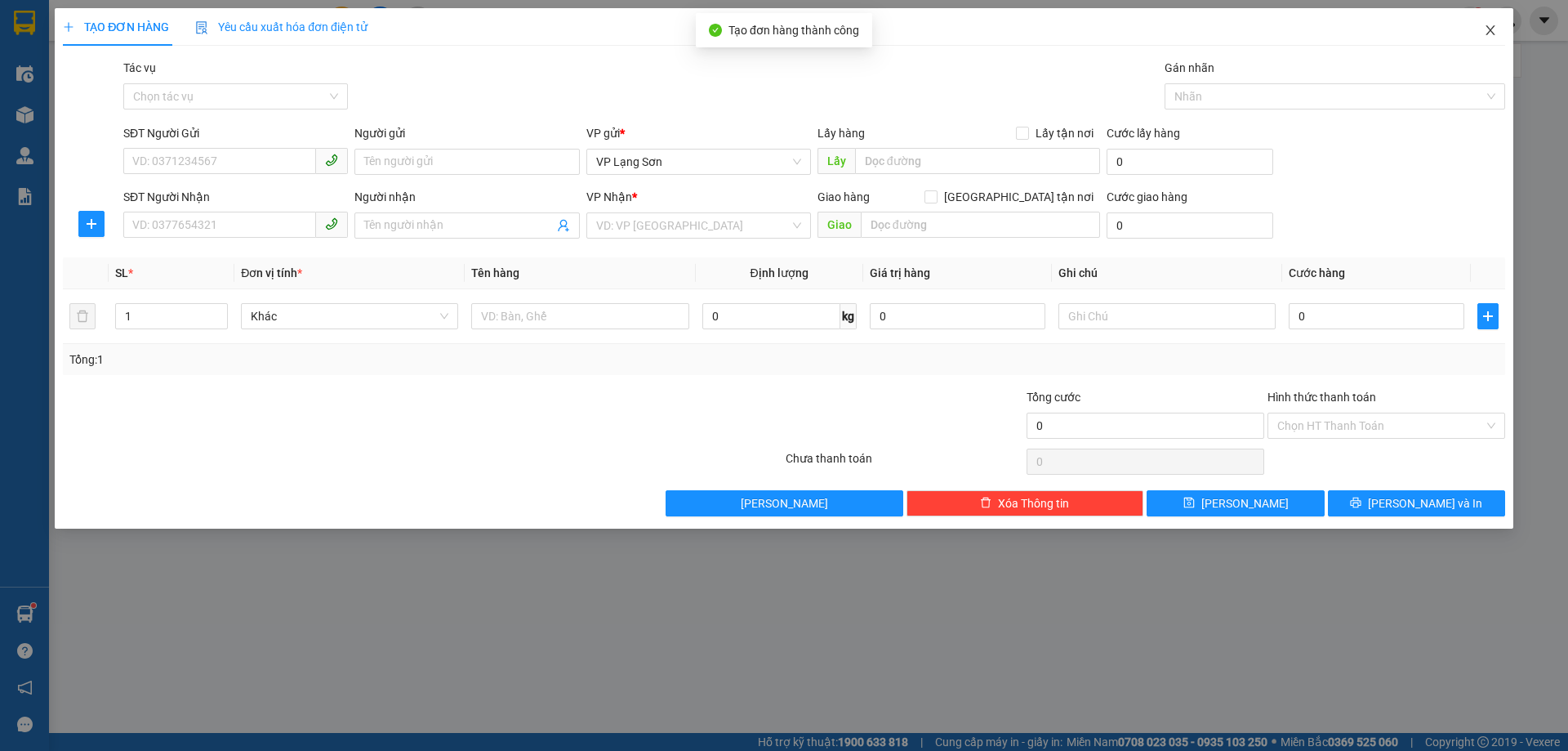
click at [1491, 30] on icon "close" at bounding box center [1489, 30] width 9 height 10
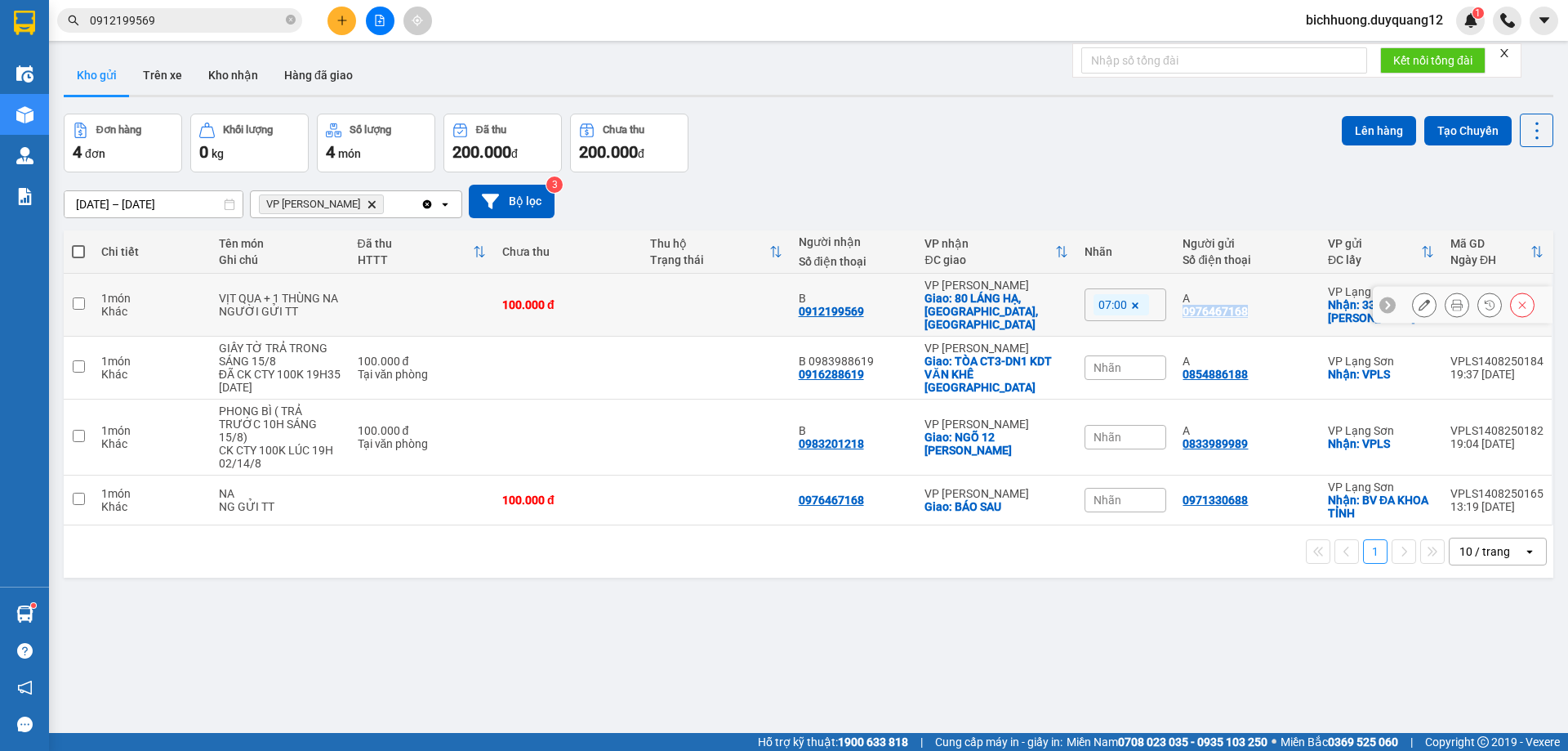
drag, startPoint x: 1174, startPoint y: 306, endPoint x: 1253, endPoint y: 312, distance: 79.2
click at [1254, 312] on td "A 0976467168" at bounding box center [1247, 305] width 145 height 63
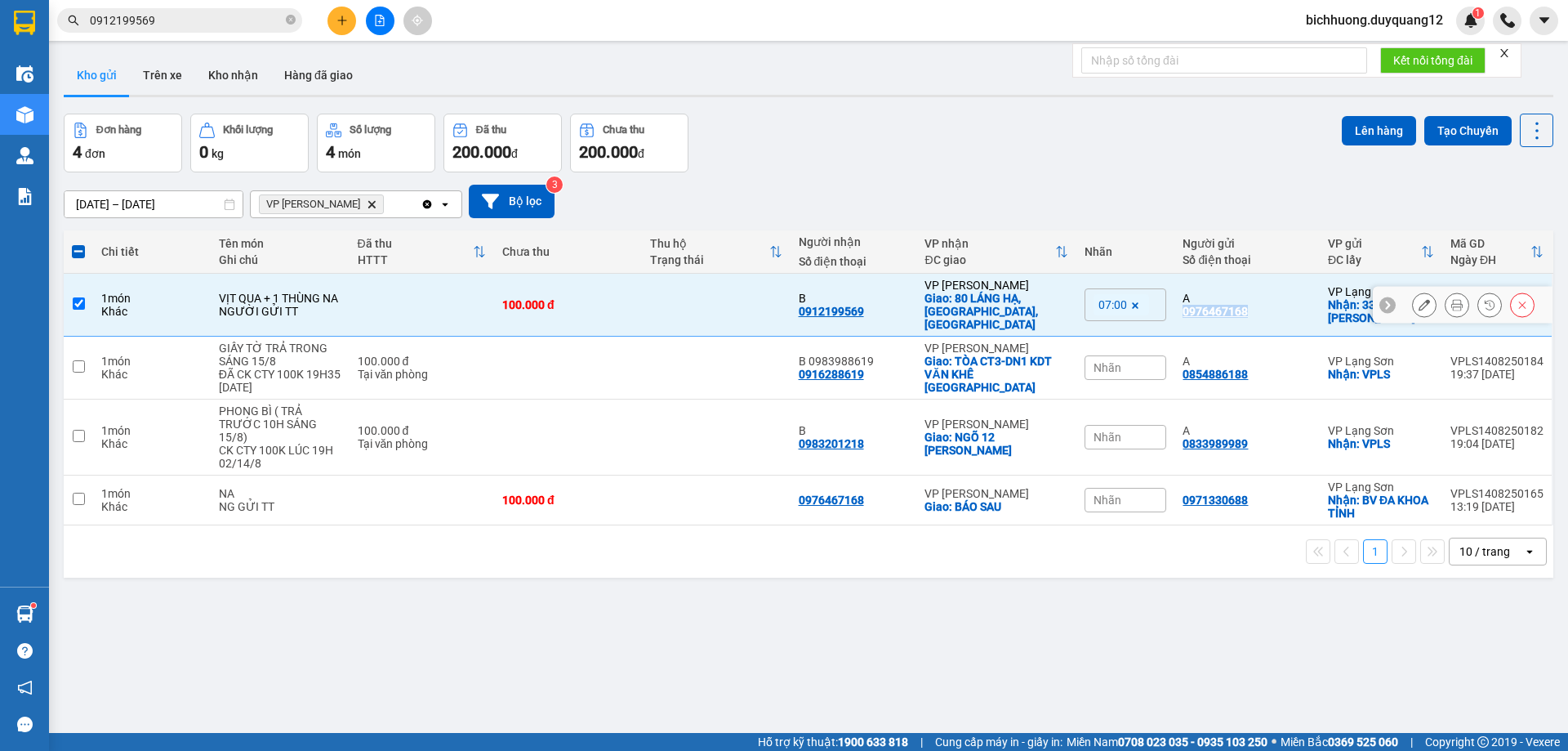
copy div "0976467168"
click at [74, 297] on input "checkbox" at bounding box center [79, 303] width 12 height 12
checkbox input "false"
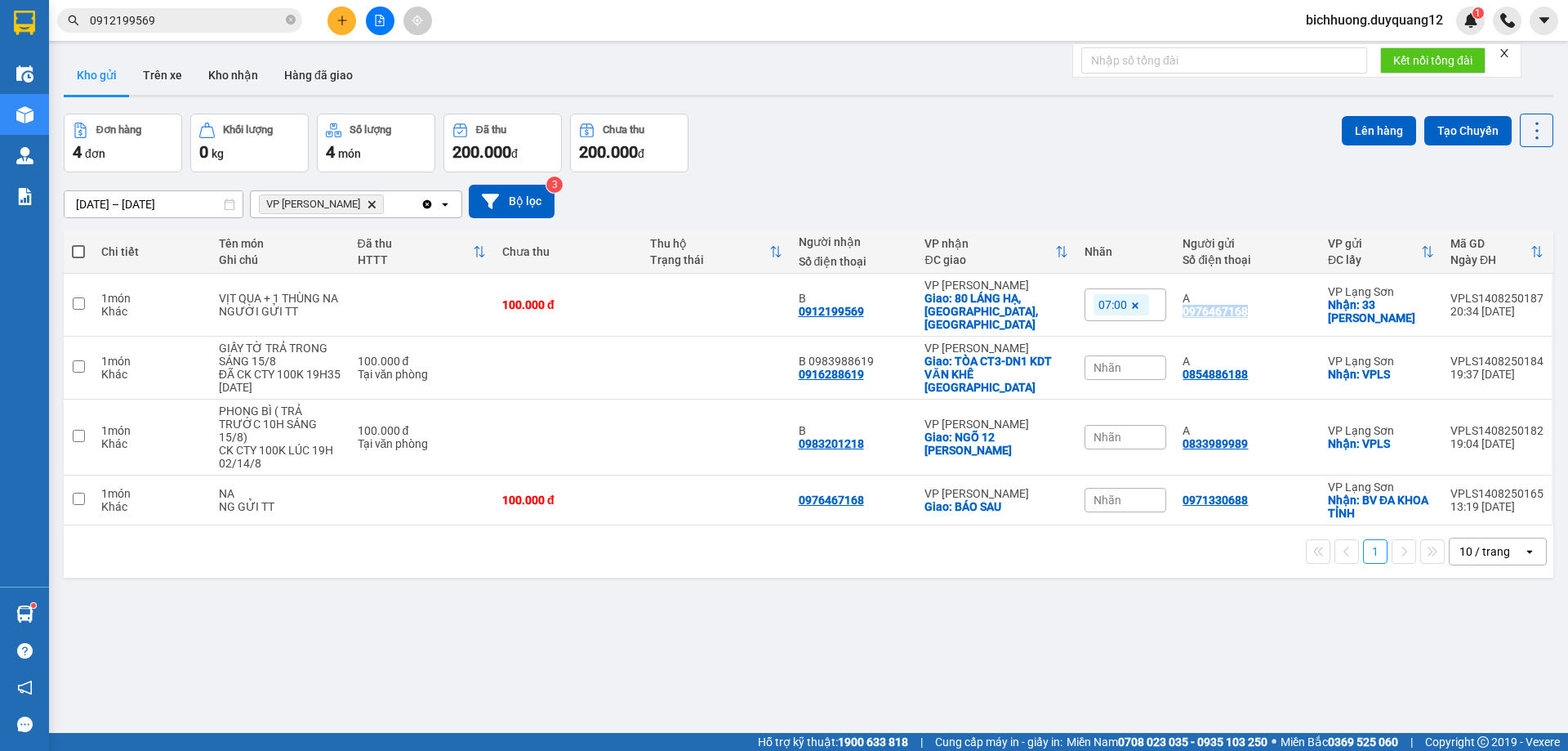
copy div "0976467168"
click at [168, 24] on input "0912199569" at bounding box center [186, 20] width 193 height 18
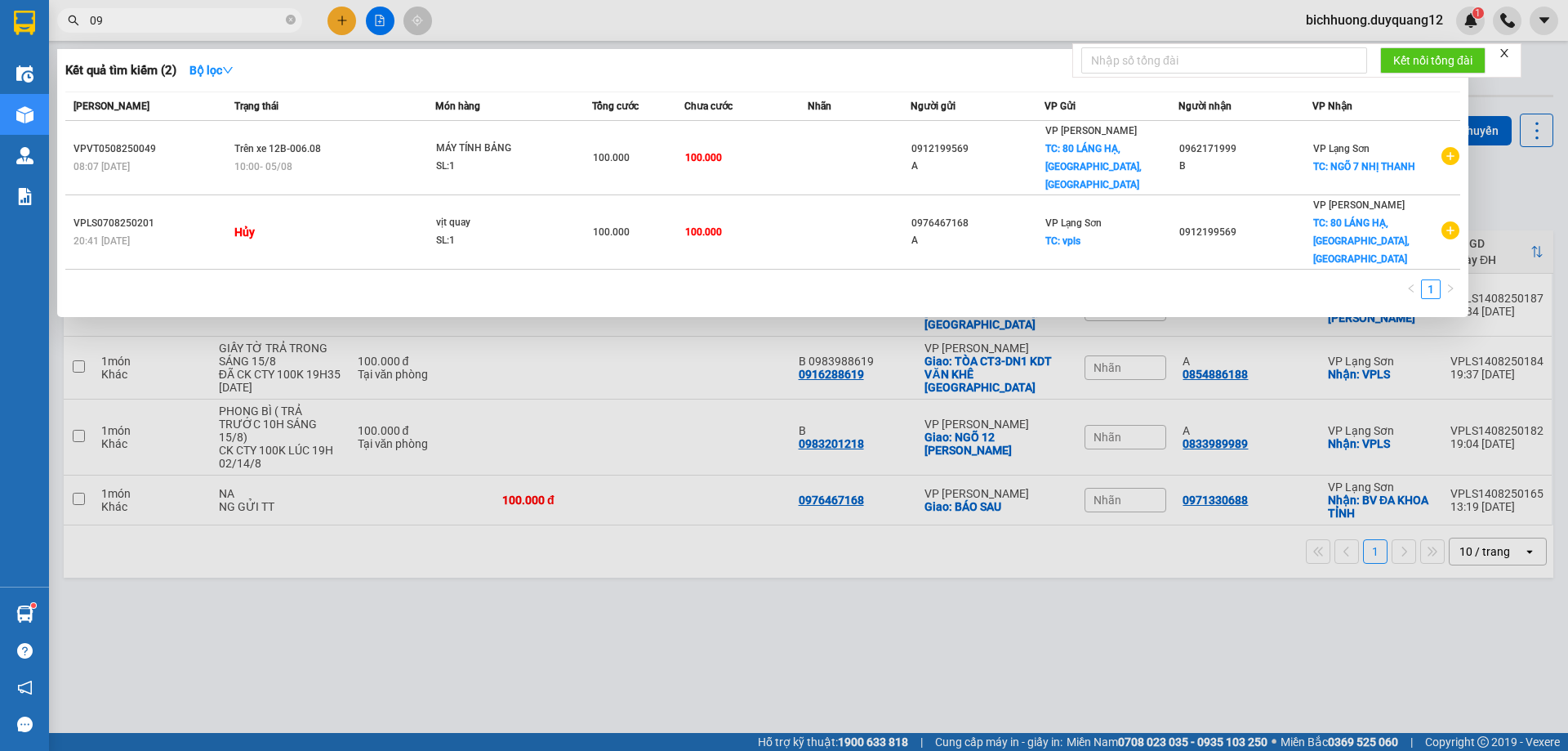
type input "0"
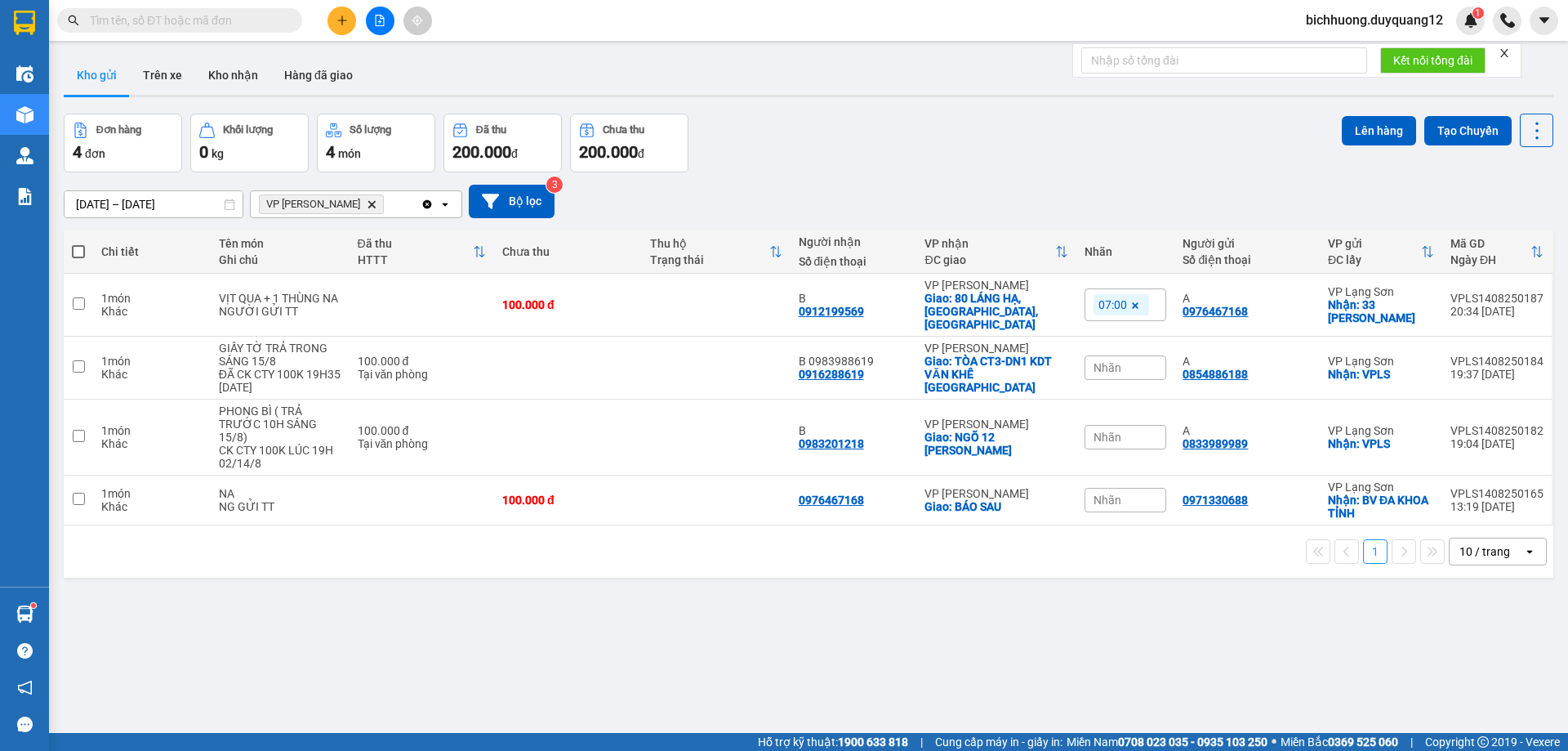
paste input "0976467168"
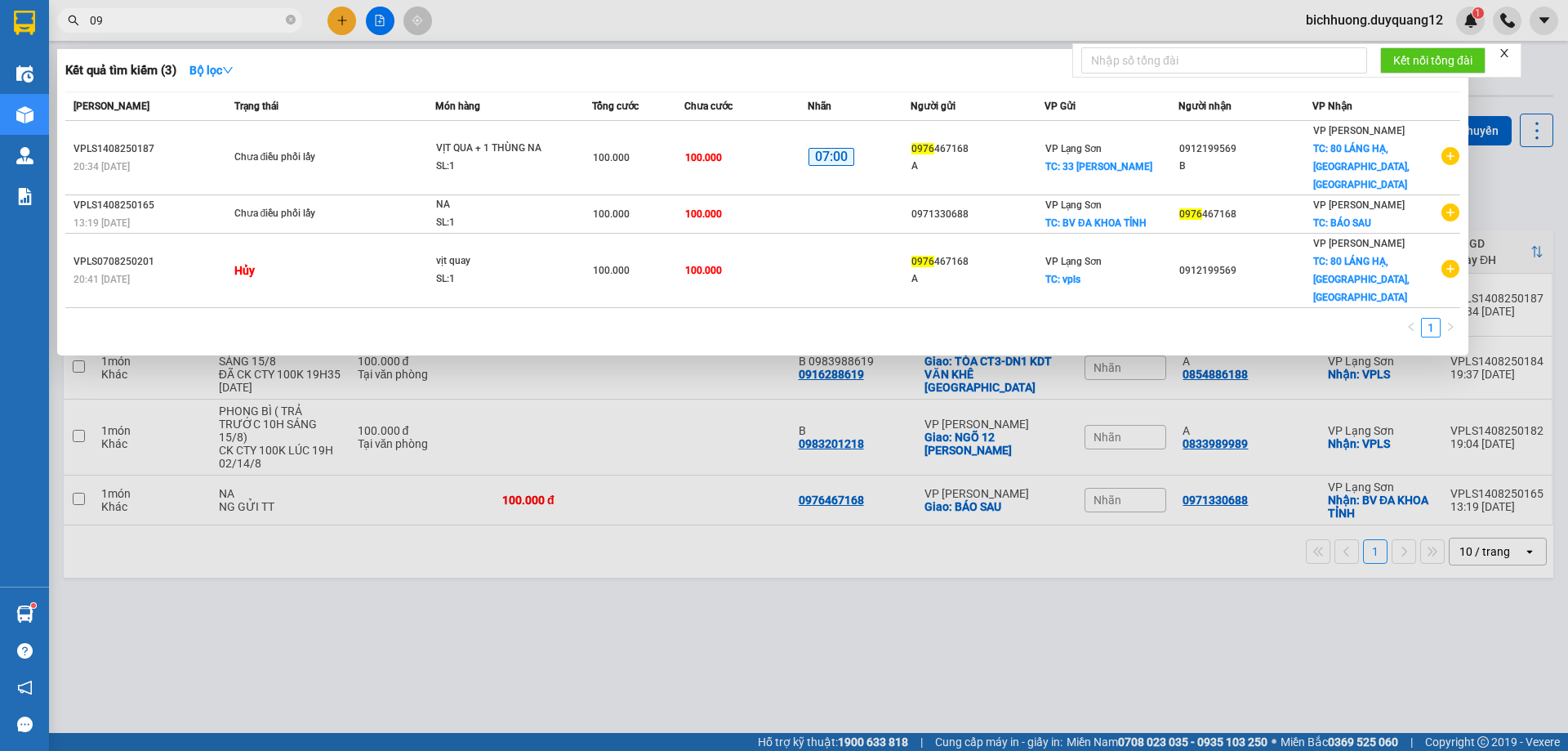
type input "0"
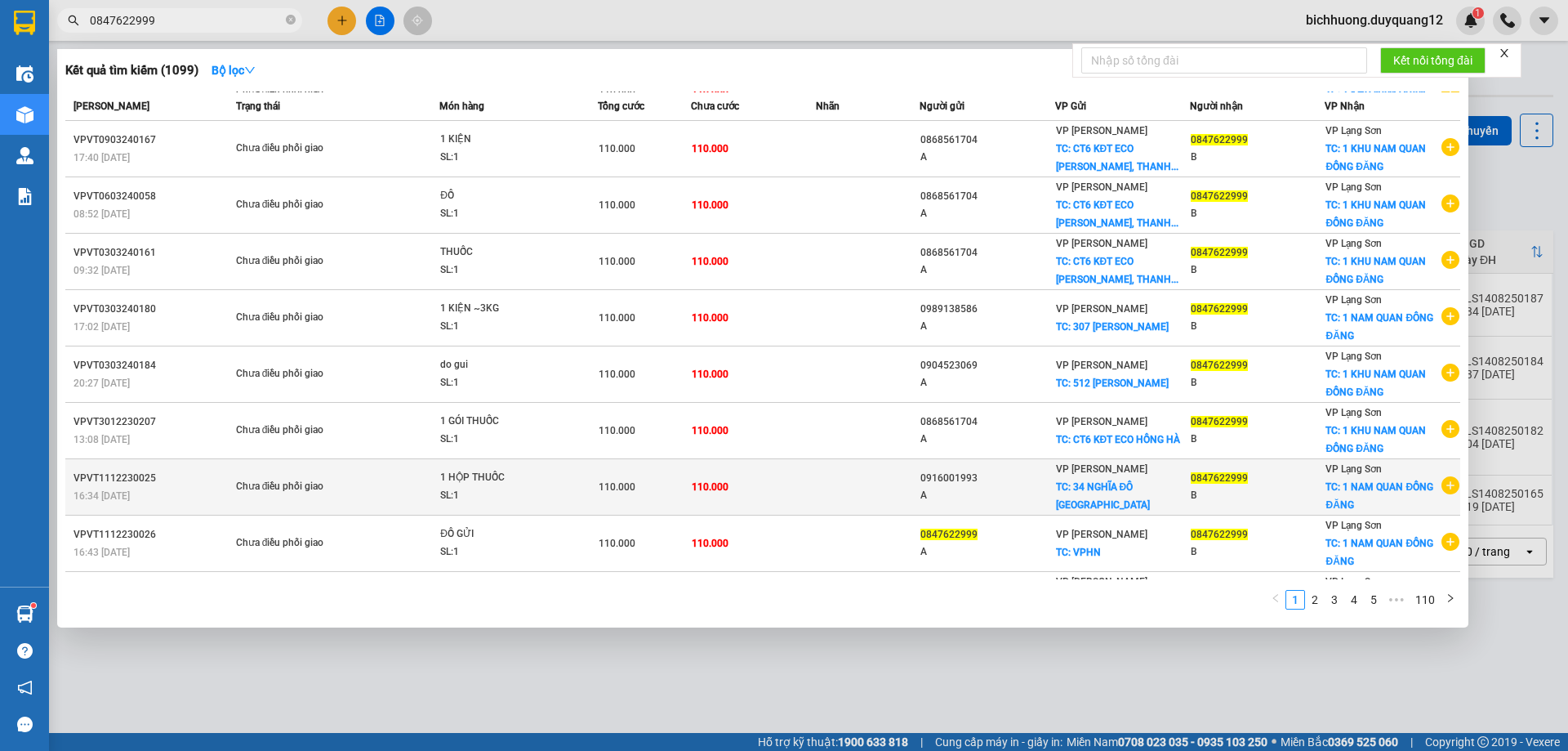
scroll to position [106, 0]
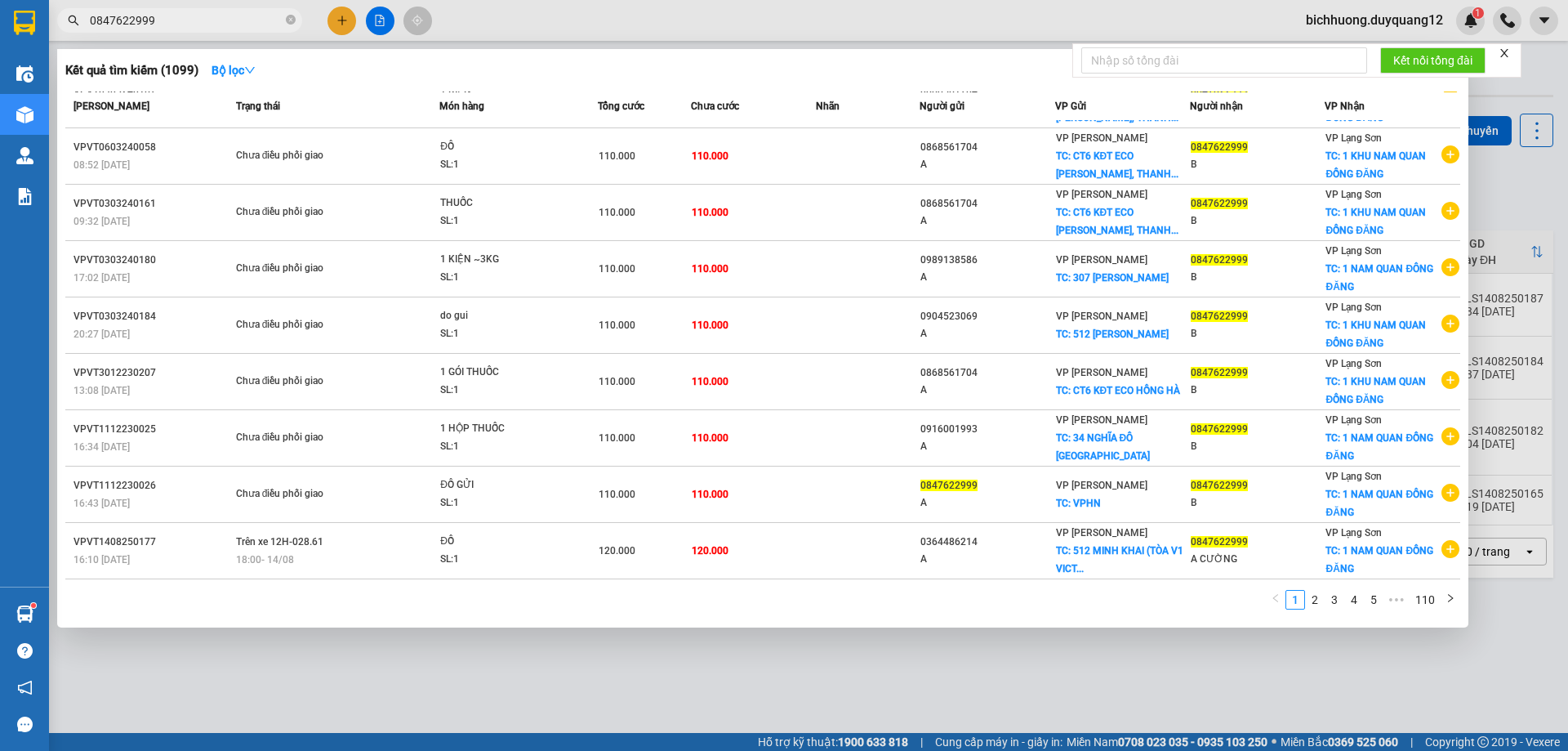
type input "0847622999"
